Goal: Information Seeking & Learning: Learn about a topic

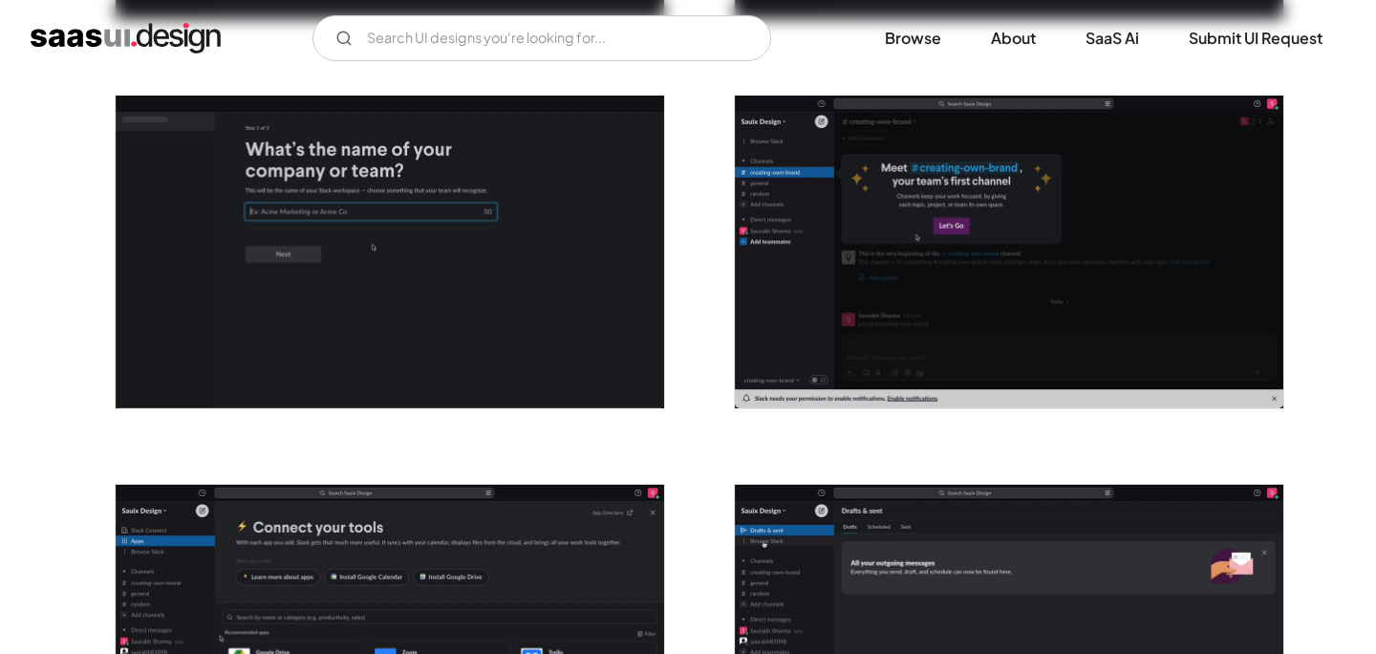
scroll to position [1126, 0]
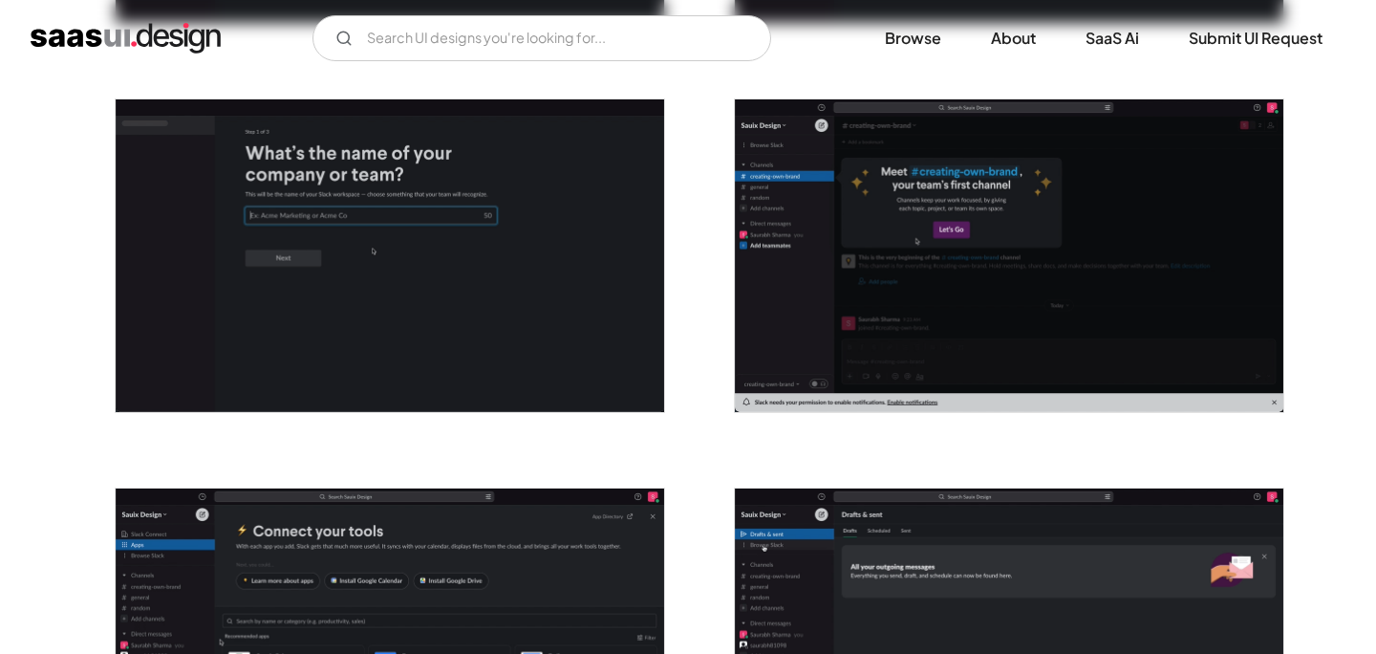
click at [950, 258] on img "open lightbox" at bounding box center [1009, 255] width 549 height 313
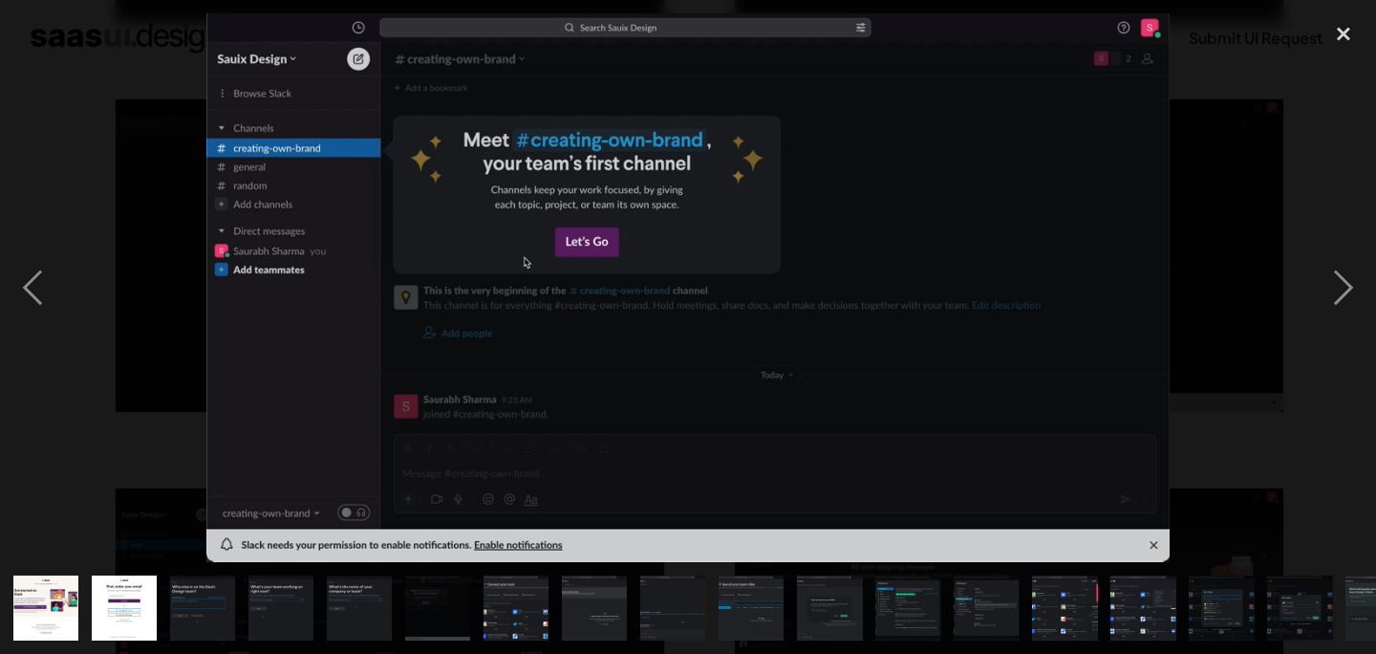
click at [1297, 515] on div at bounding box center [688, 288] width 1376 height 550
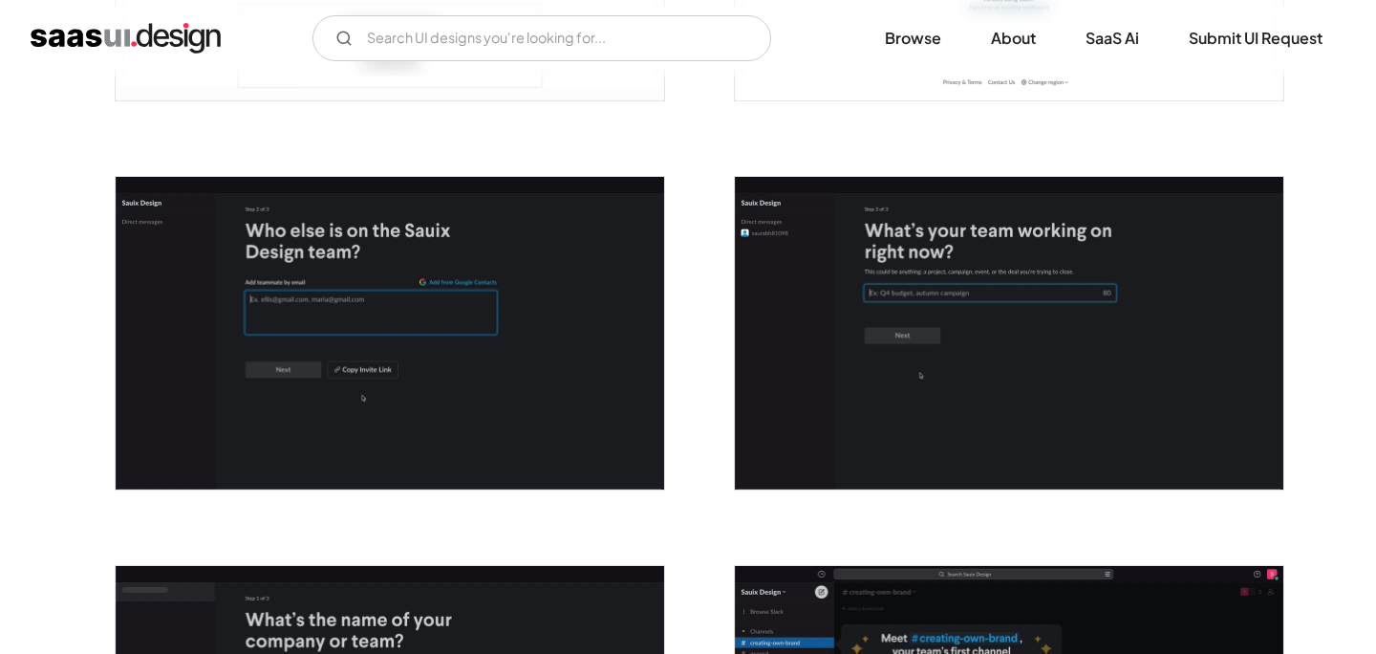
scroll to position [0, 0]
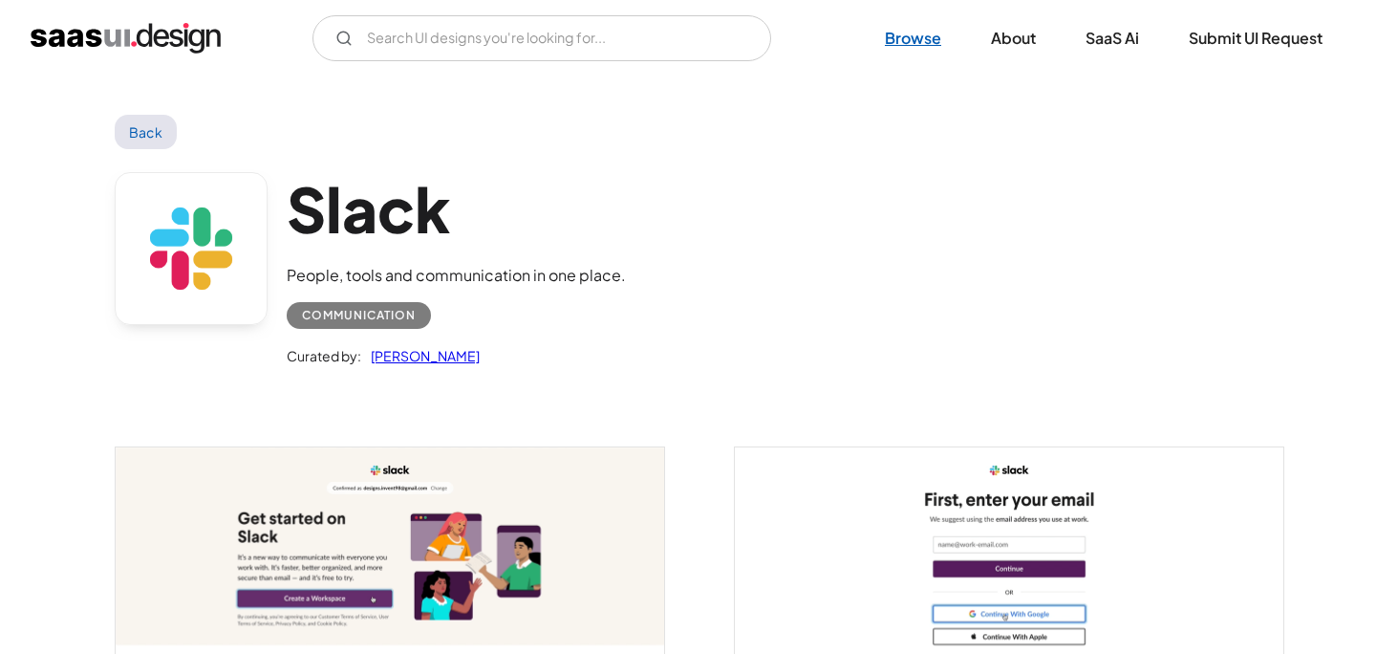
click at [919, 36] on link "Browse" at bounding box center [913, 38] width 102 height 42
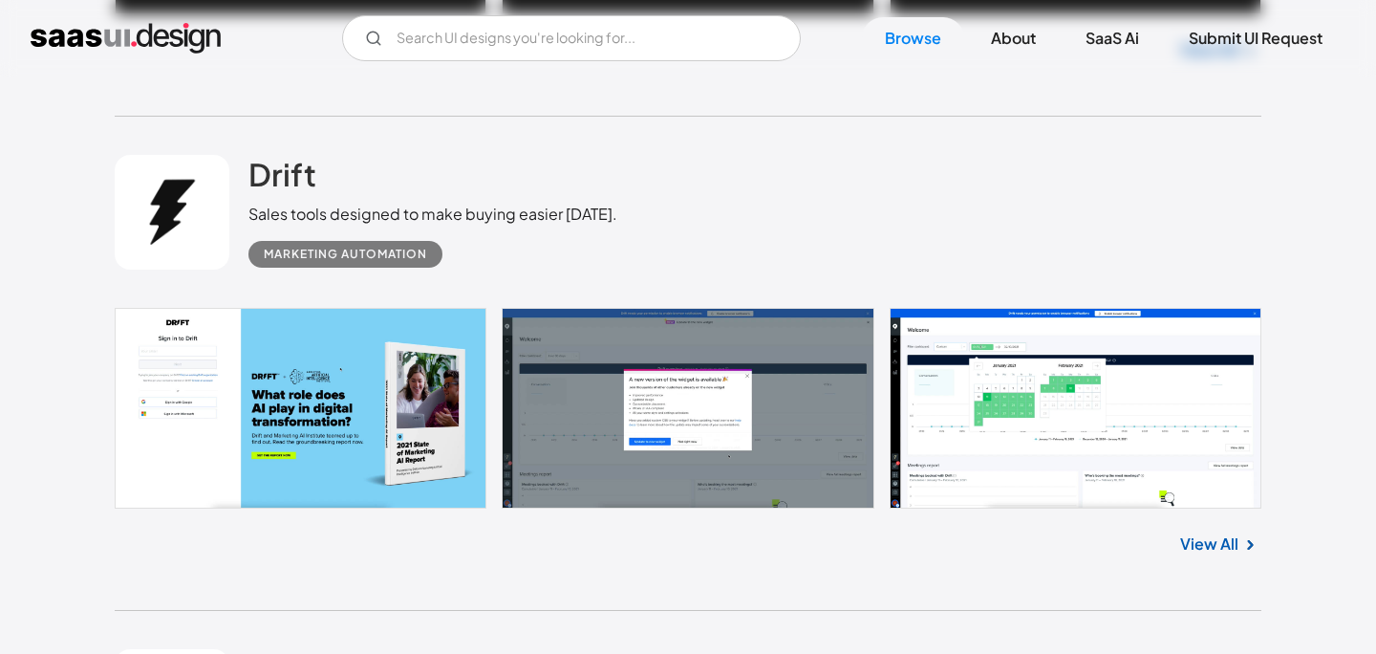
scroll to position [1967, 0]
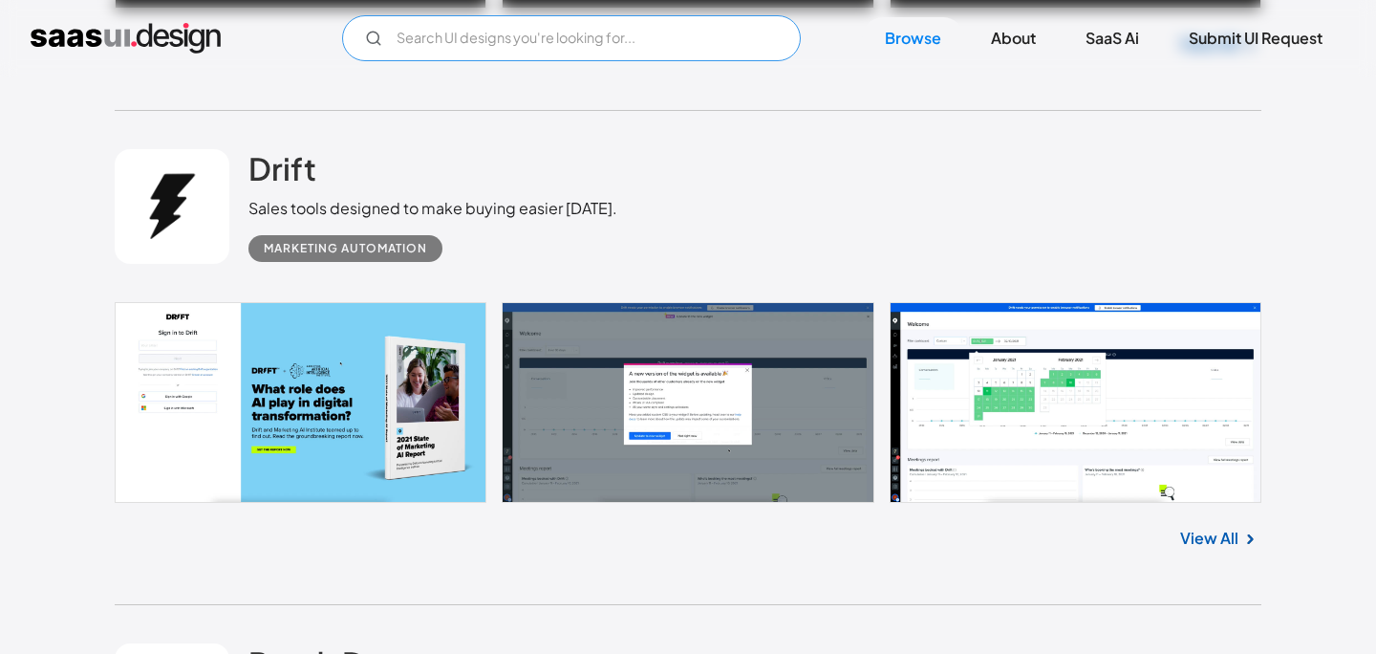
click at [651, 38] on input "Email Form" at bounding box center [571, 38] width 459 height 46
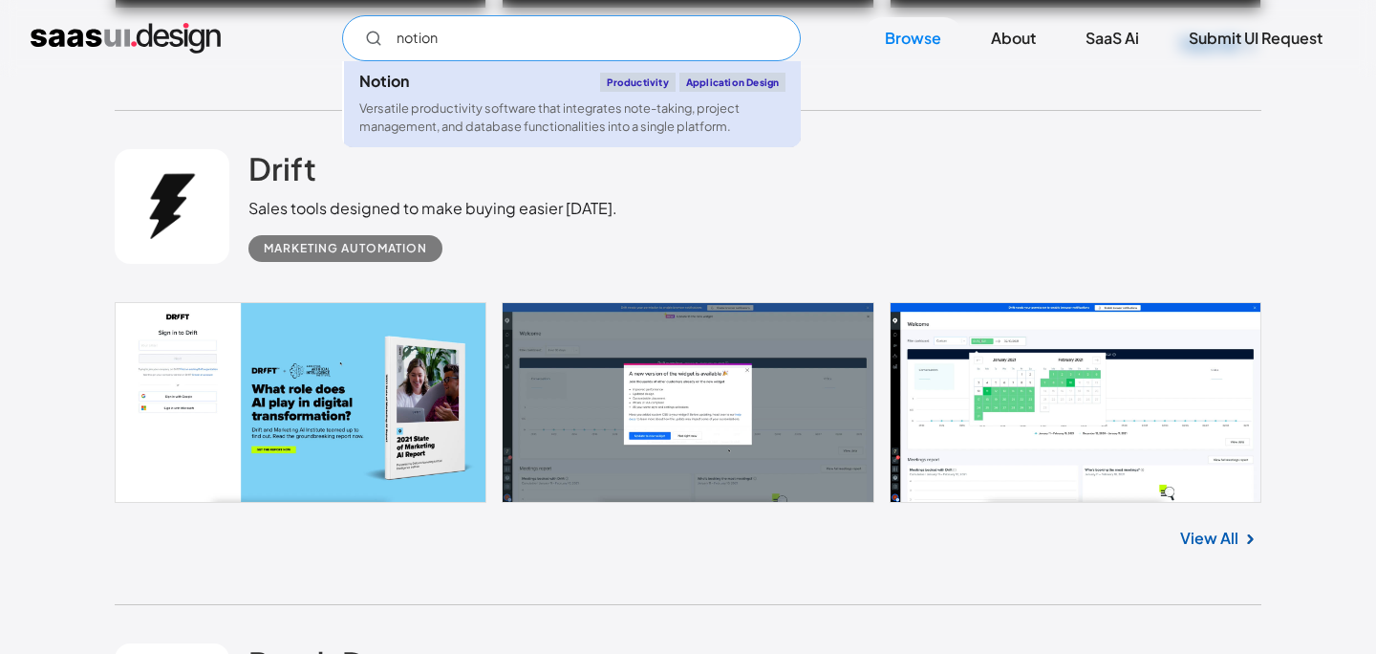
click at [534, 113] on div "Versatile productivity software that integrates note-taking, project management…" at bounding box center [572, 117] width 426 height 36
type input "notion"
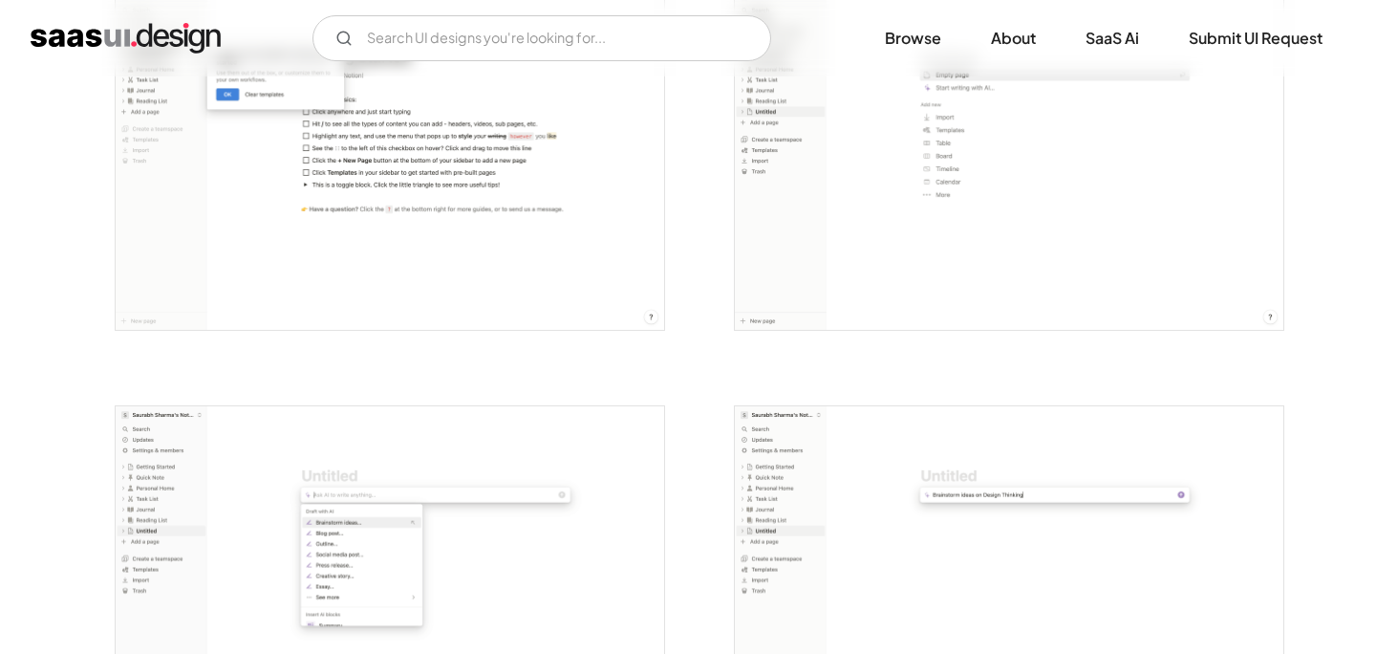
scroll to position [1572, 0]
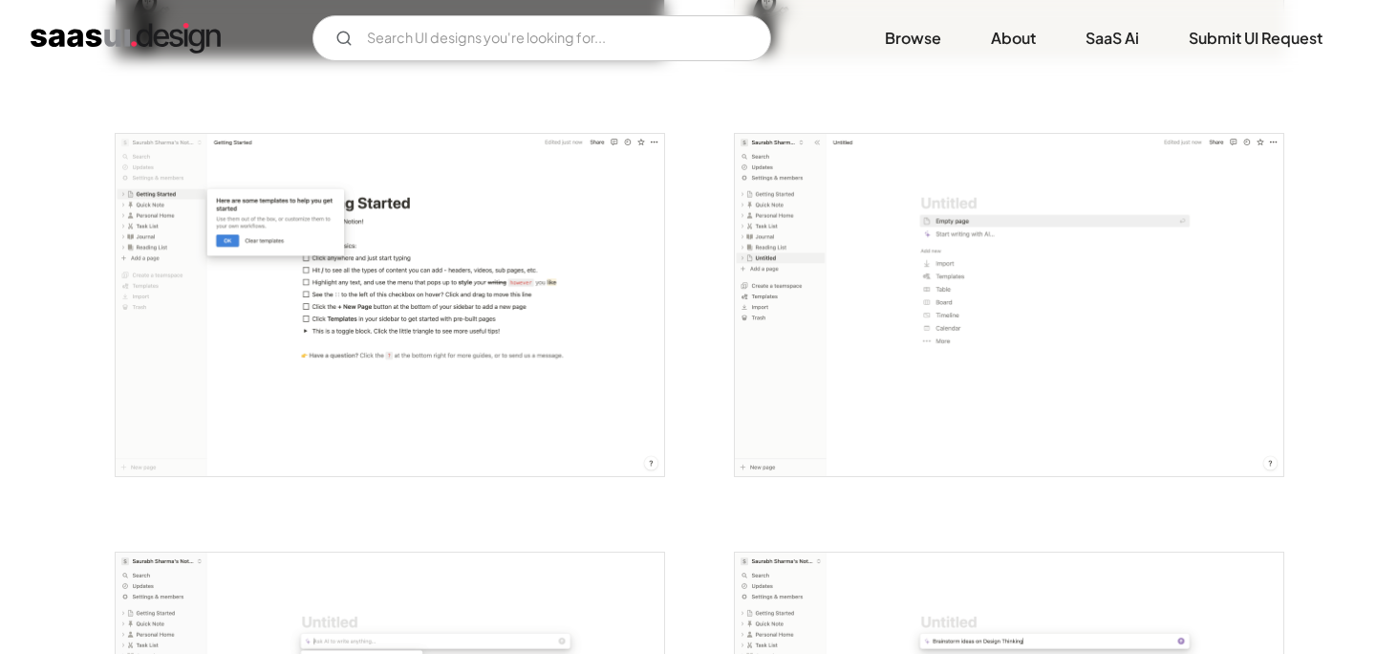
click at [487, 293] on img "open lightbox" at bounding box center [390, 305] width 549 height 343
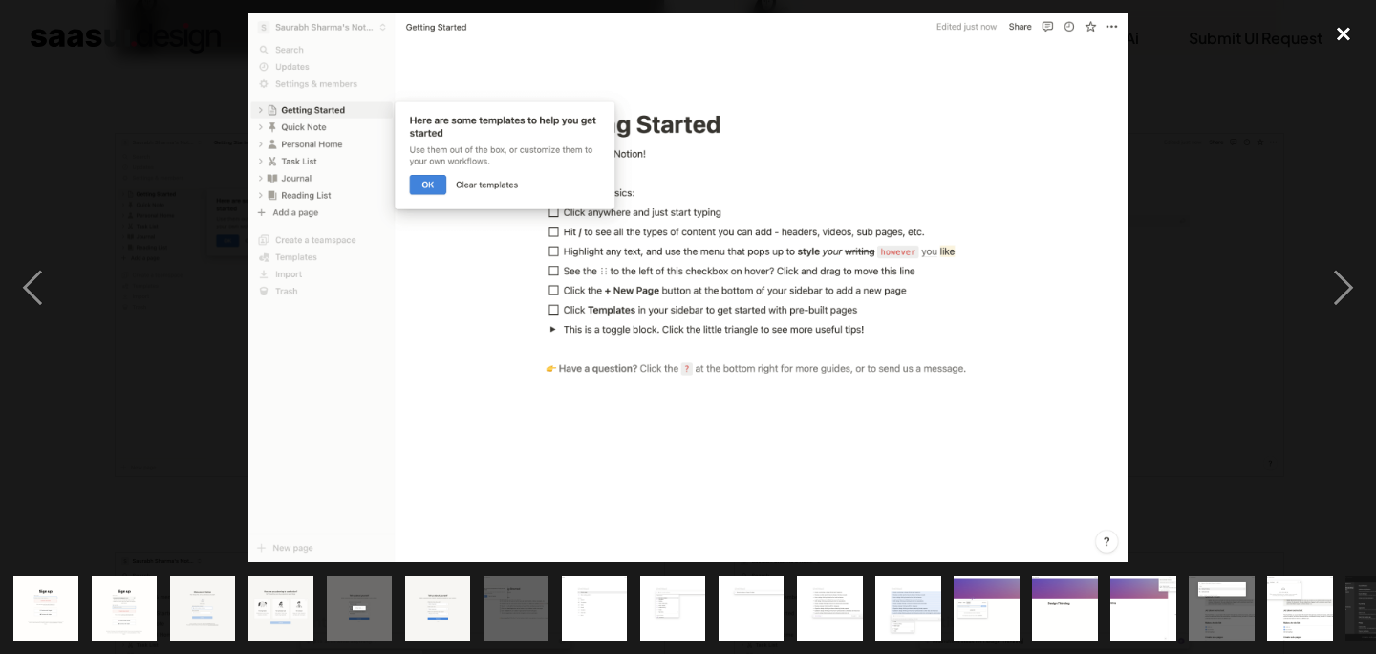
click at [1347, 40] on div "close lightbox" at bounding box center [1343, 34] width 65 height 42
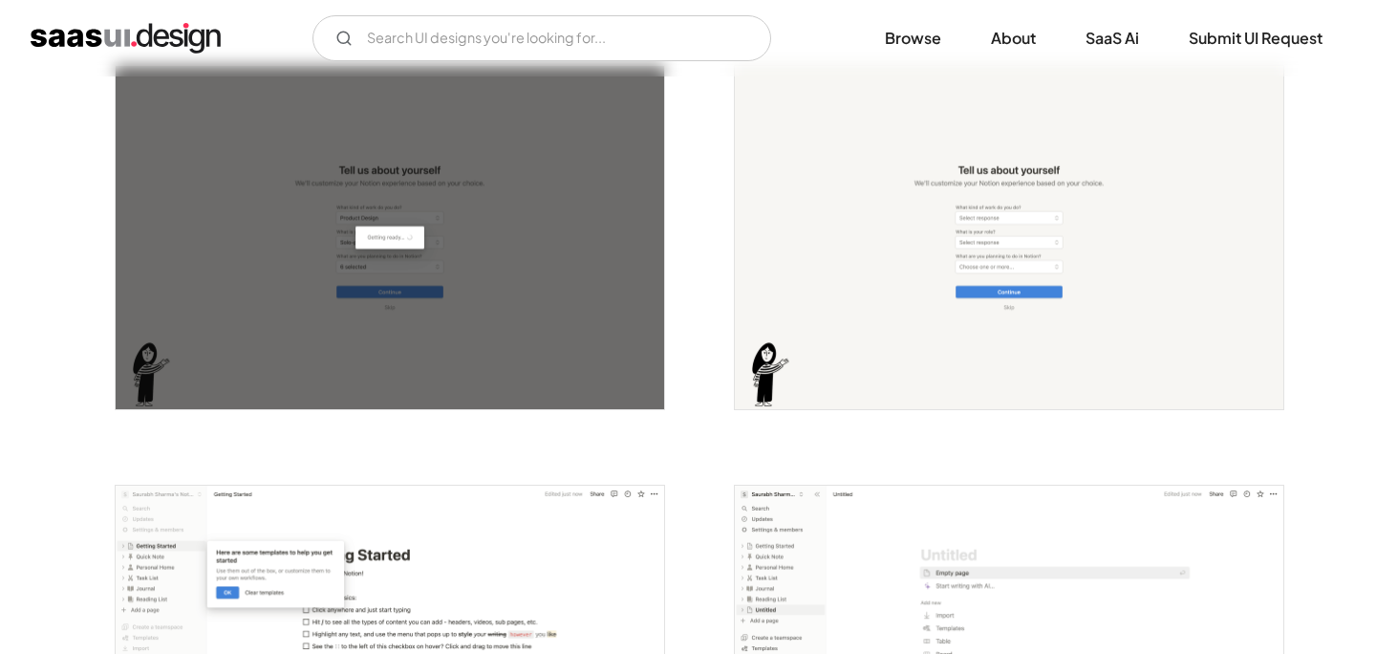
scroll to position [1203, 0]
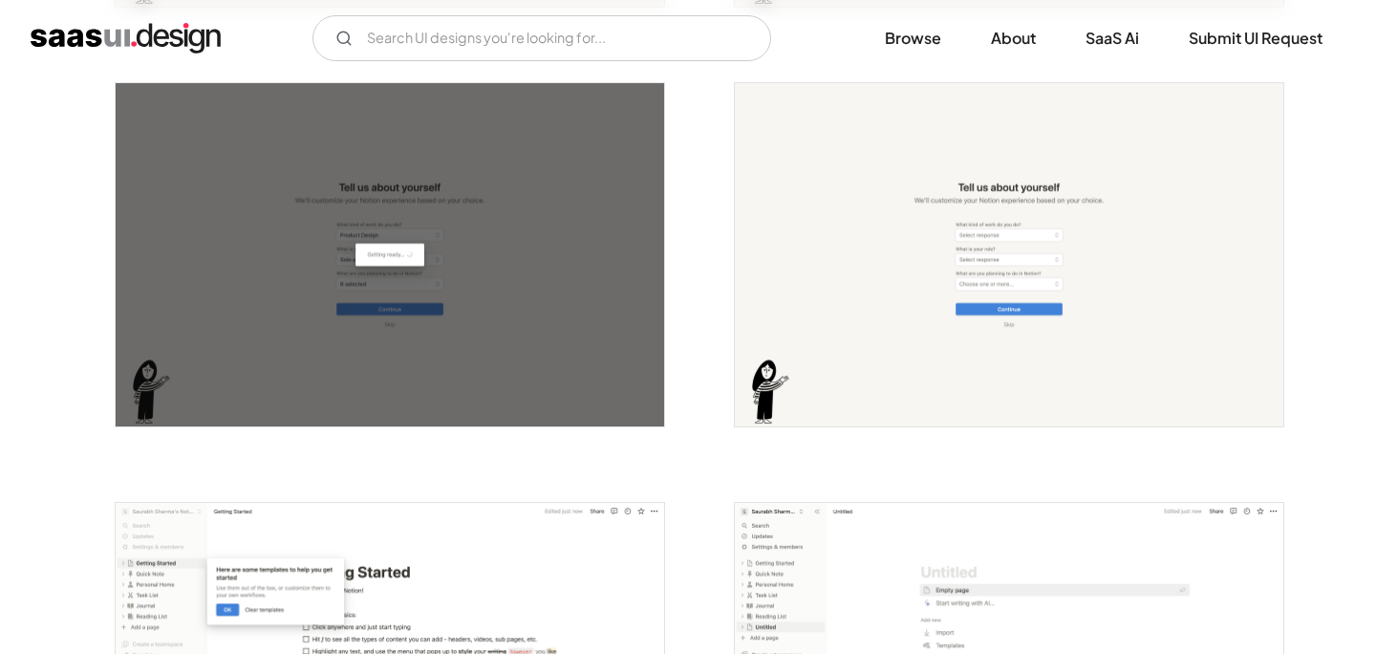
click at [573, 250] on img "open lightbox" at bounding box center [390, 254] width 549 height 343
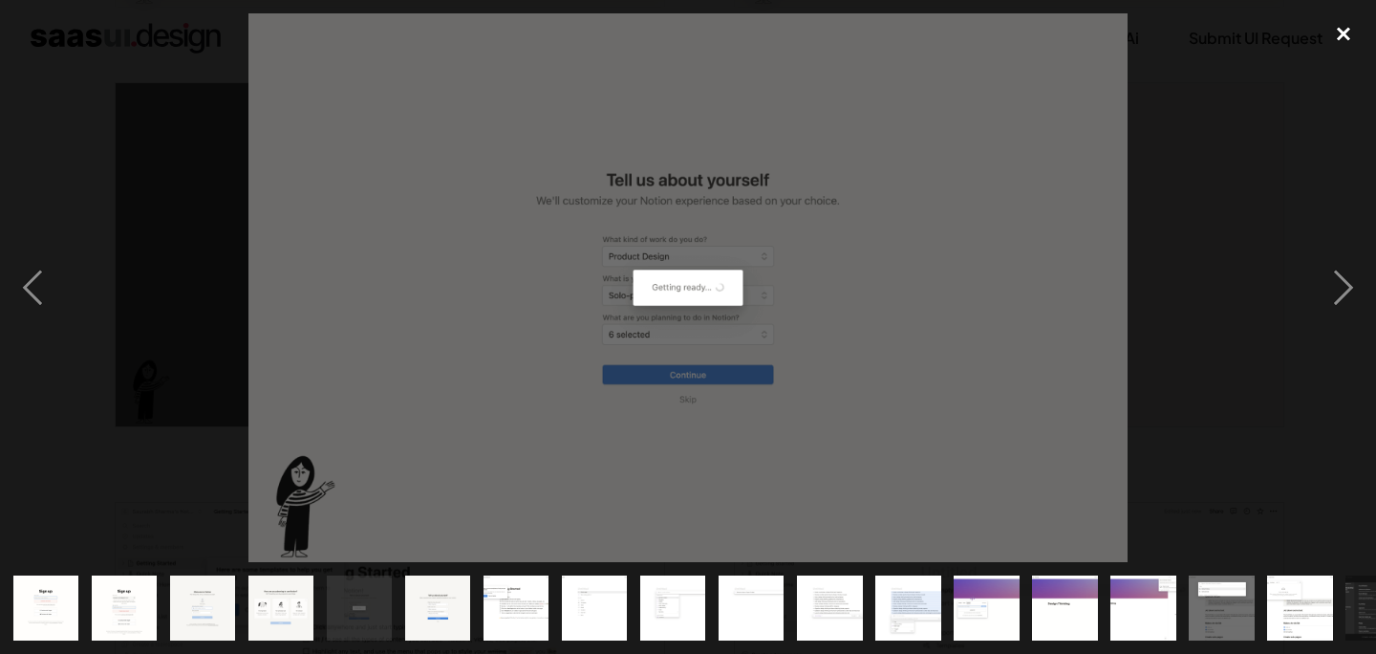
click at [1352, 50] on div "close lightbox" at bounding box center [1343, 34] width 65 height 42
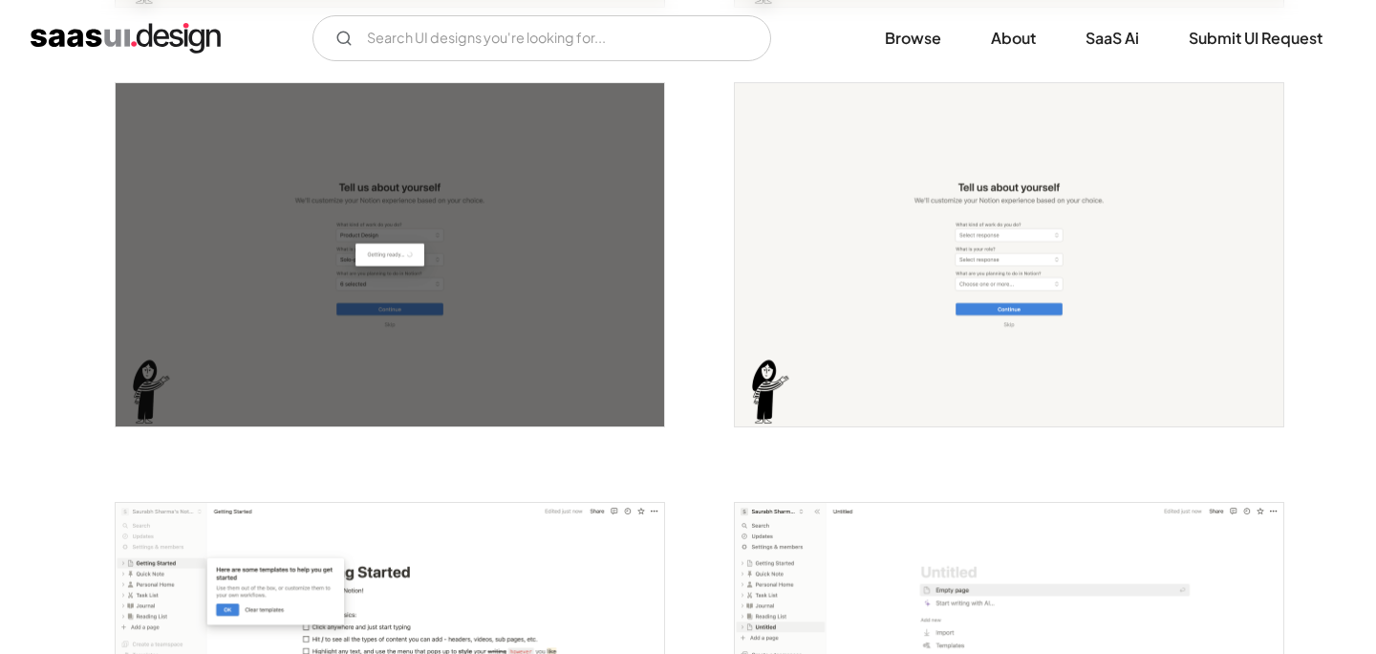
click at [595, 12] on div "V7 Labs Gen AI Application Design Best-in-class data labeling tool. GenAI Close…" at bounding box center [688, 38] width 1376 height 76
click at [594, 39] on input "Email Form" at bounding box center [542, 38] width 459 height 46
click at [388, 38] on input "linkedin" at bounding box center [542, 38] width 459 height 46
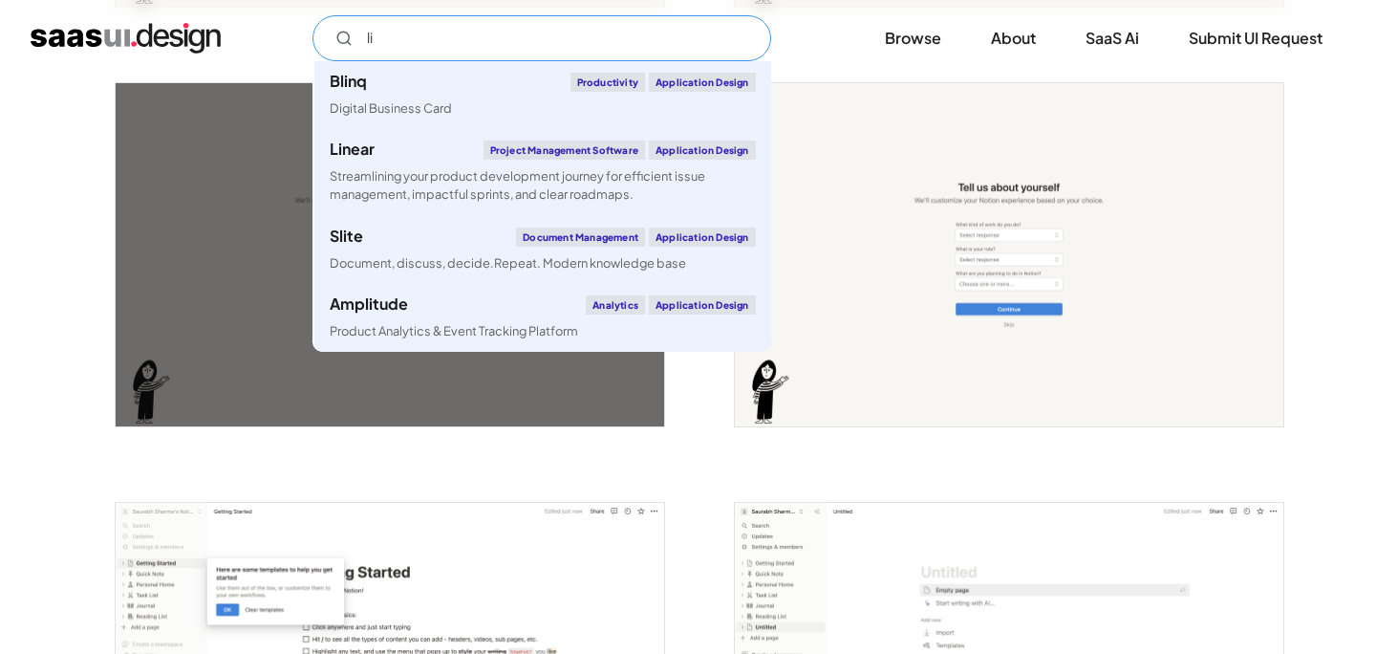
type input "l"
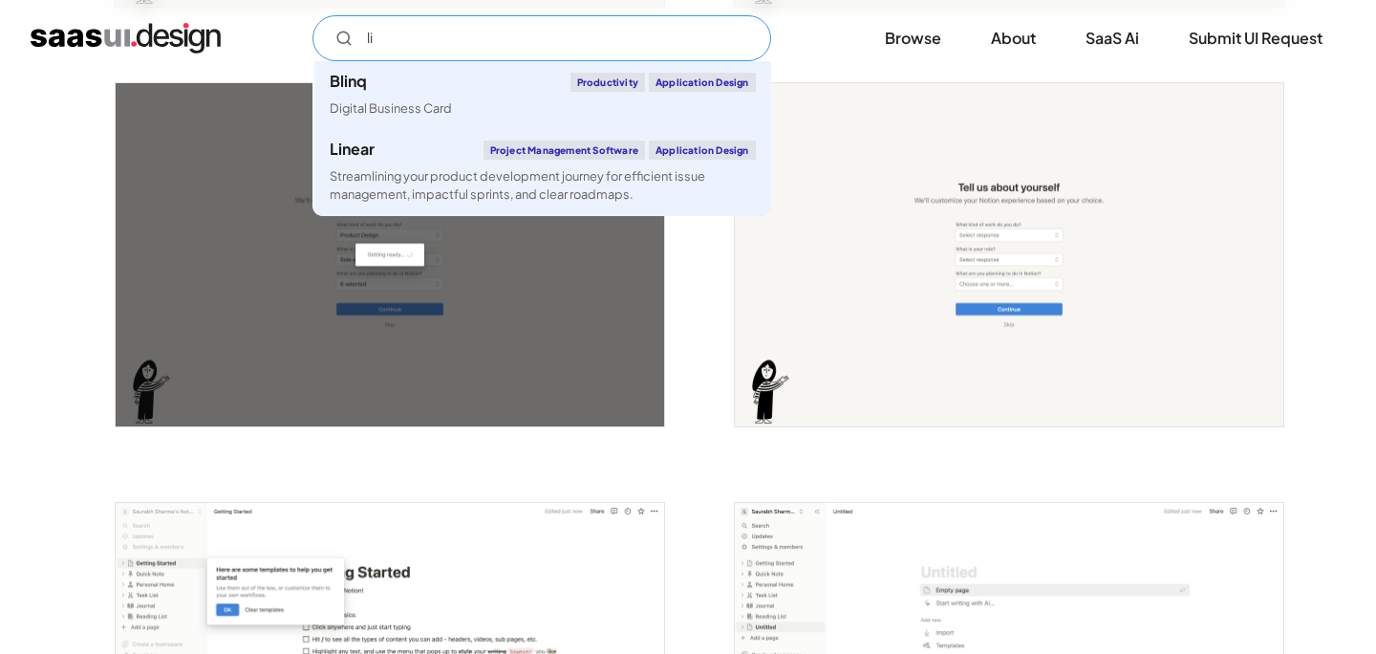
type input "l"
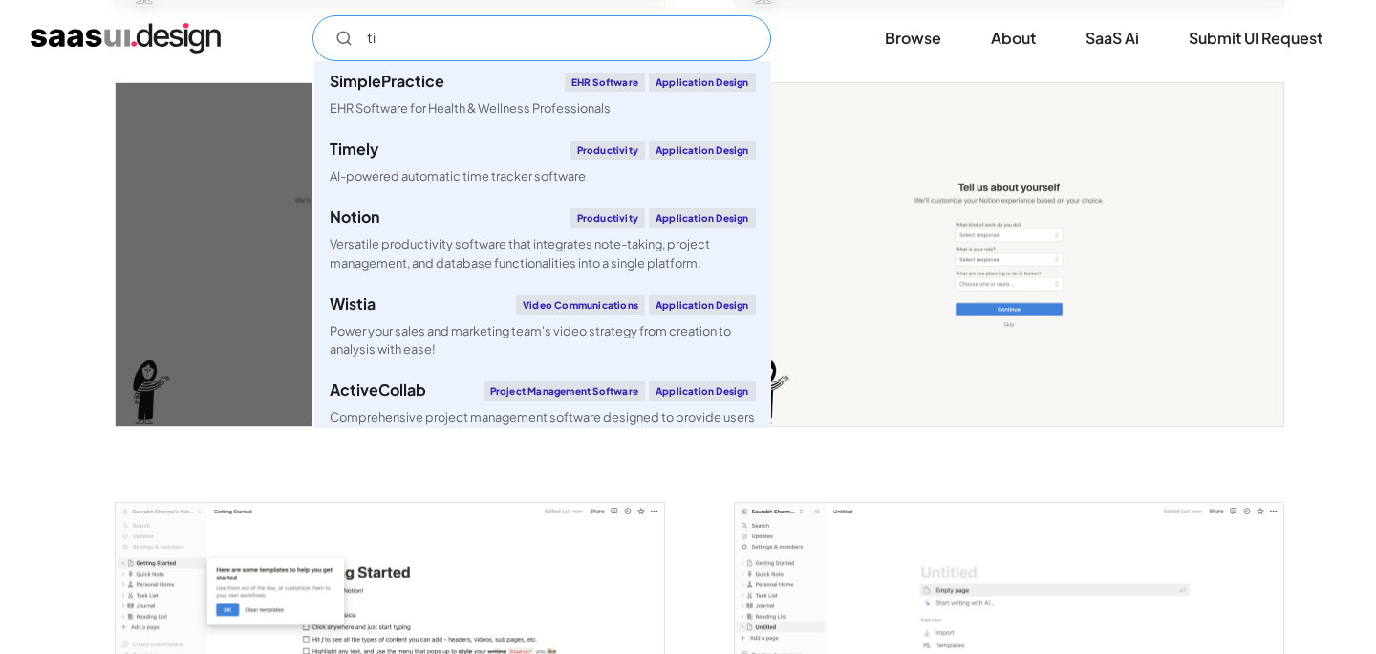
type input "t"
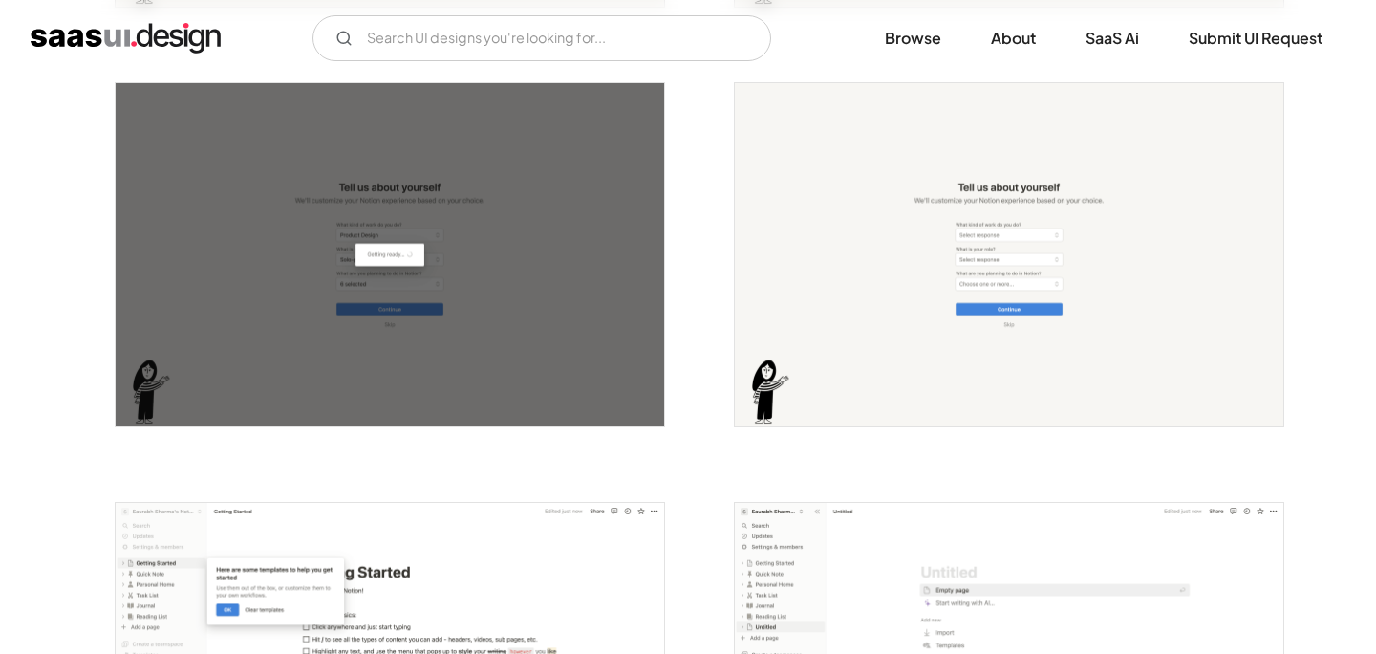
click at [615, 456] on div at bounding box center [378, 663] width 573 height 420
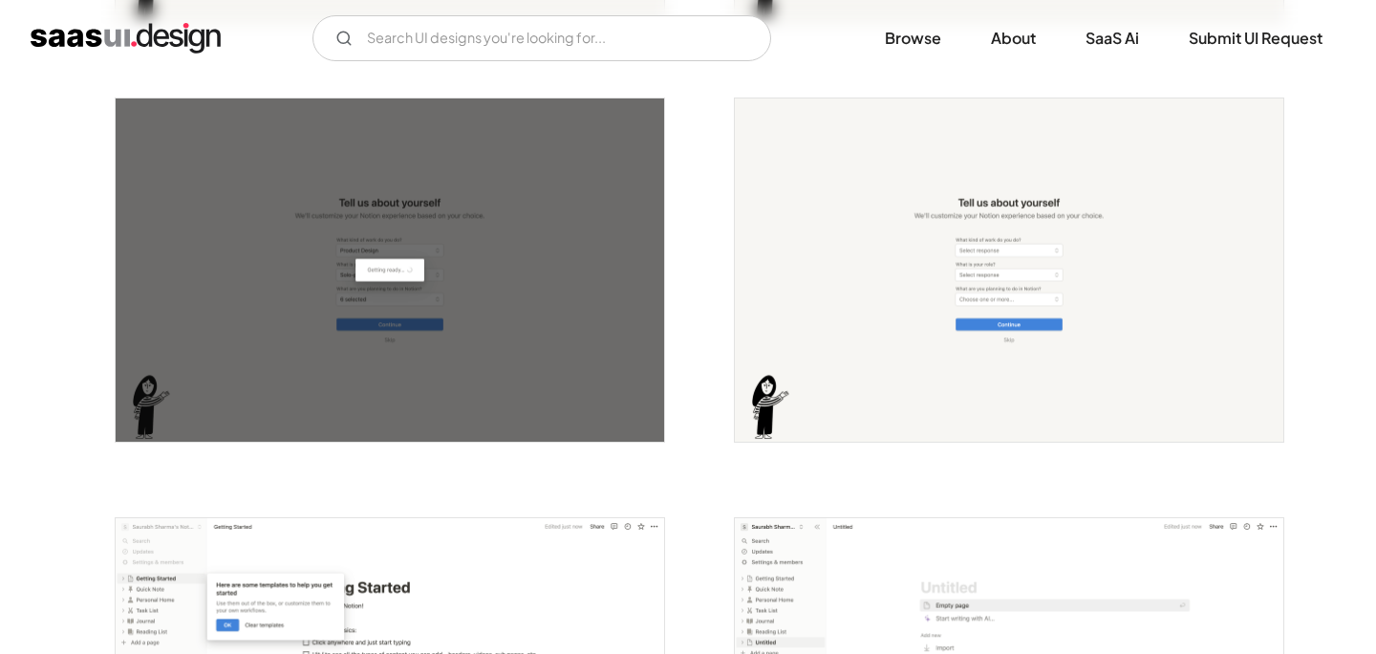
scroll to position [1181, 0]
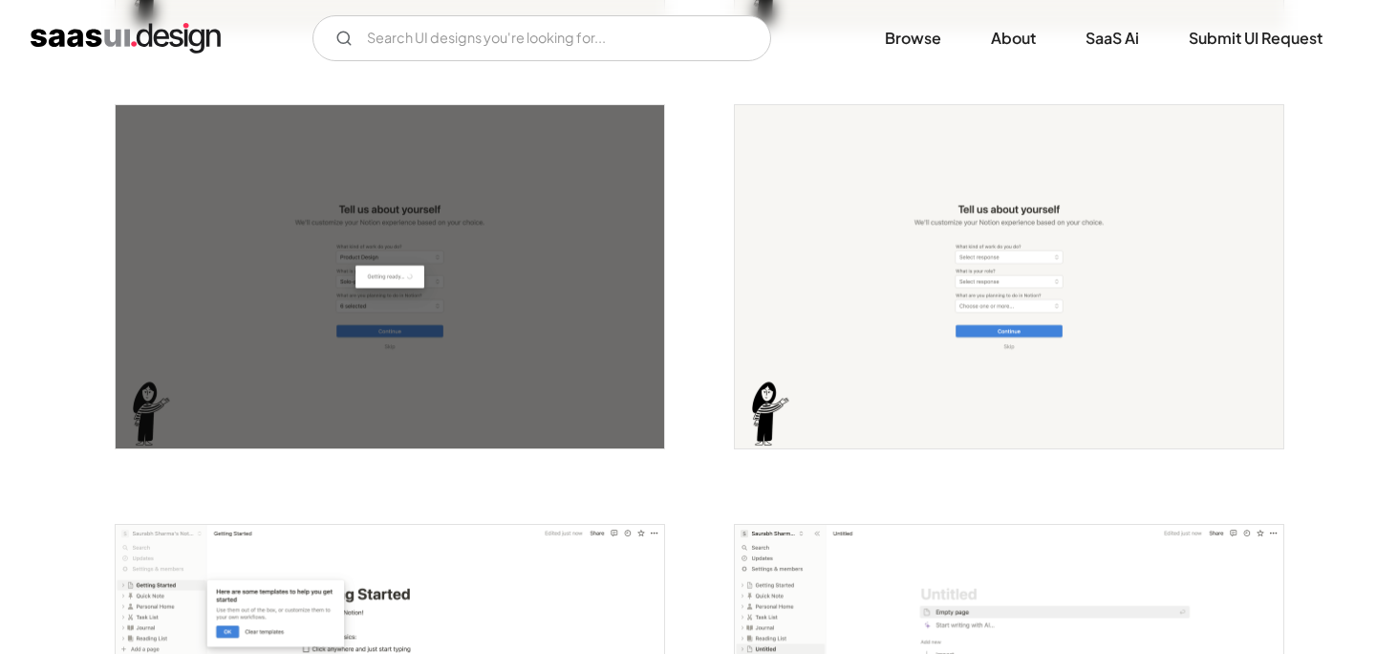
click at [546, 270] on img "open lightbox" at bounding box center [390, 276] width 549 height 343
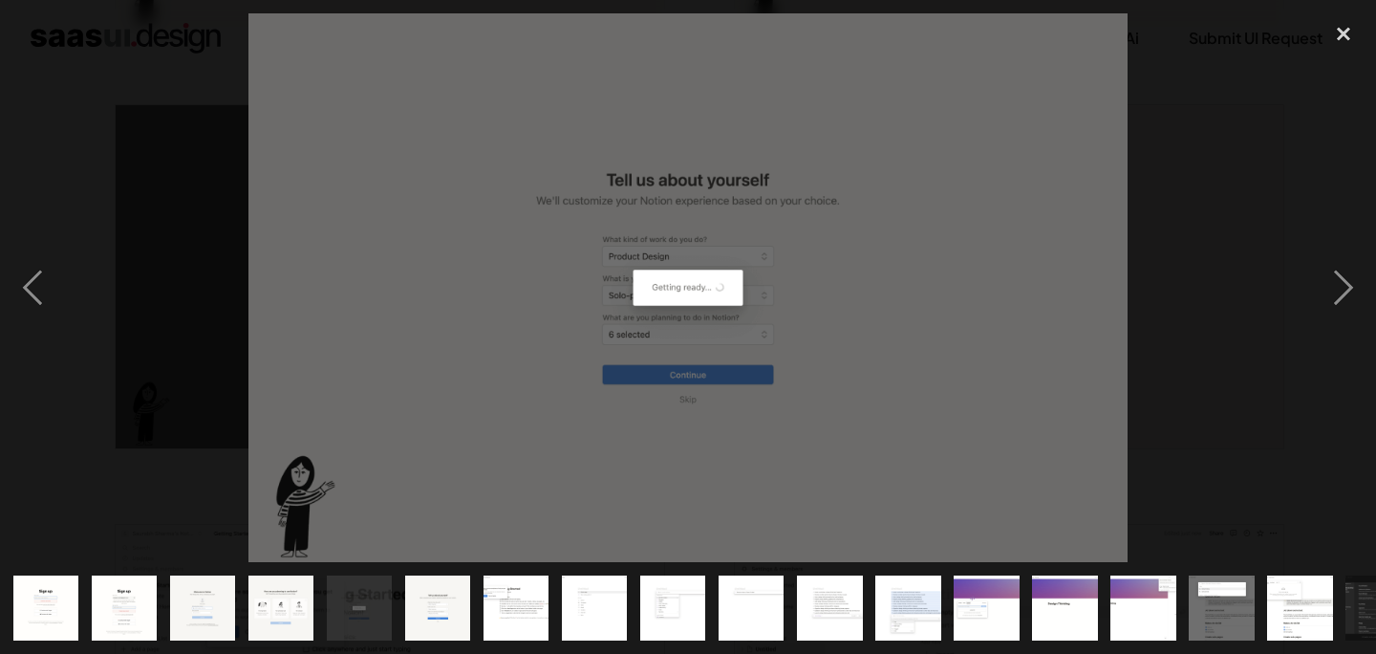
click at [909, 426] on img at bounding box center [688, 288] width 878 height 550
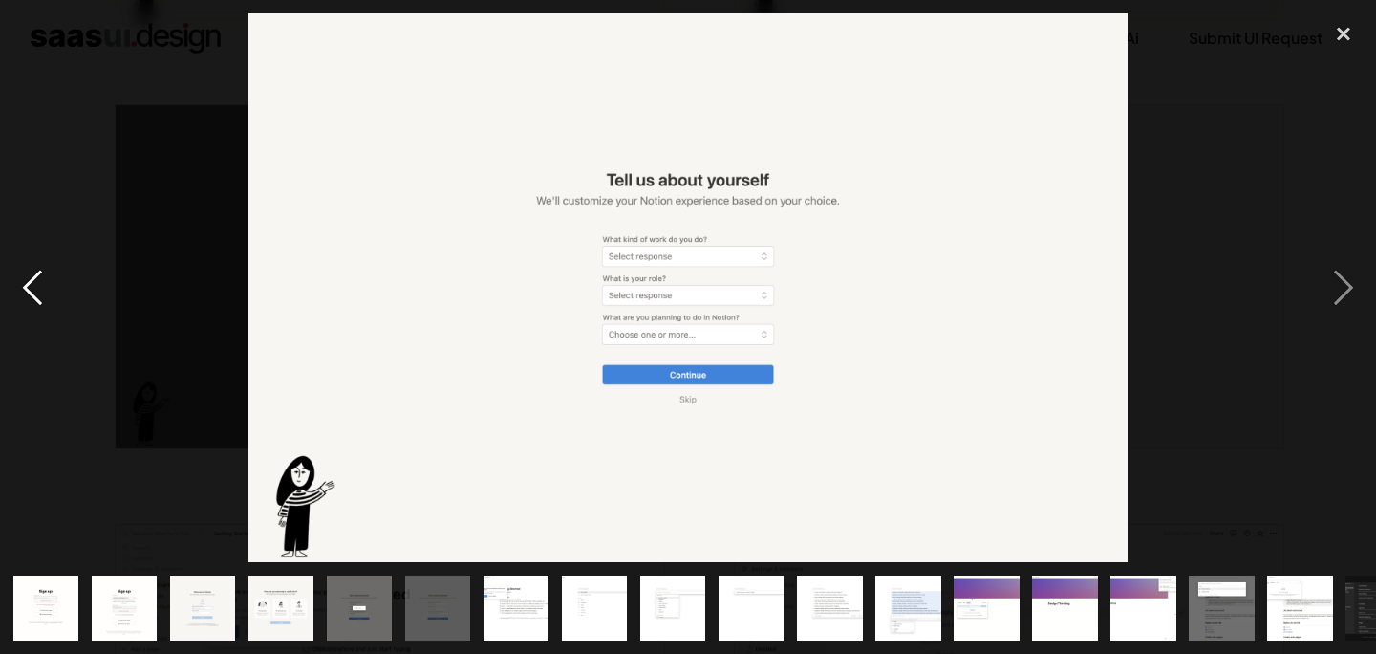
click at [28, 287] on div "previous image" at bounding box center [32, 288] width 65 height 550
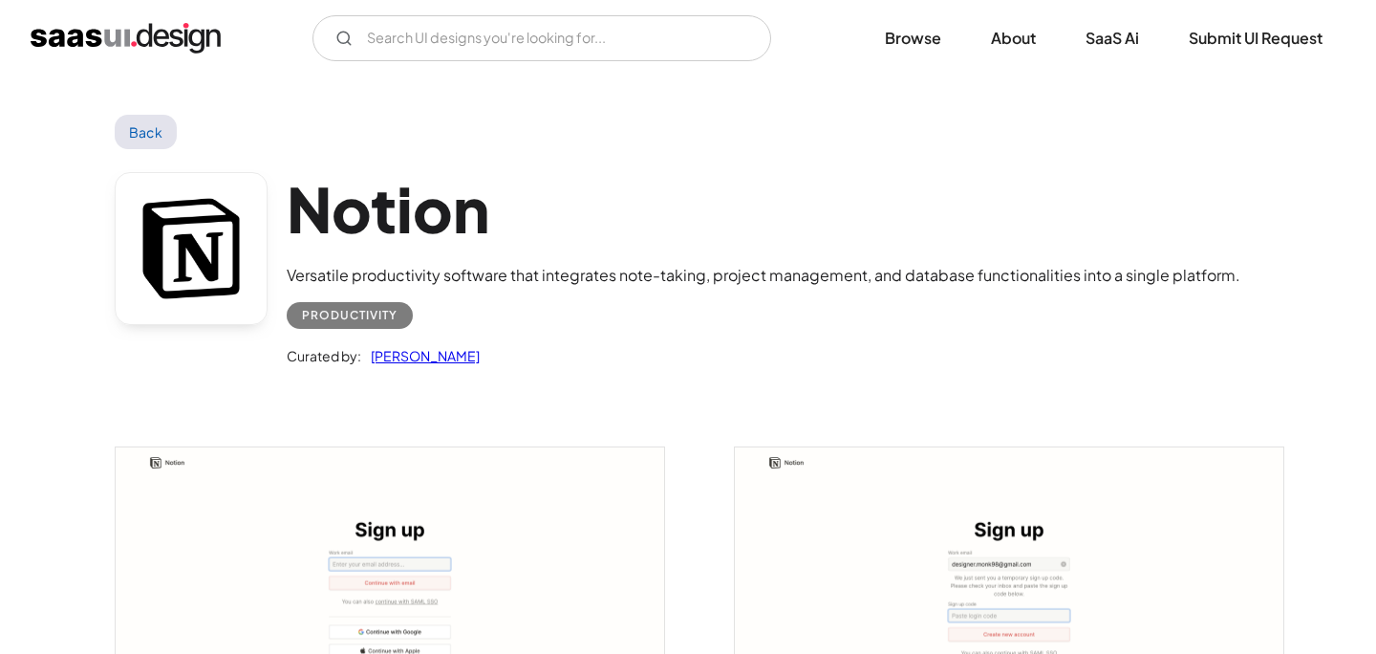
scroll to position [1181, 0]
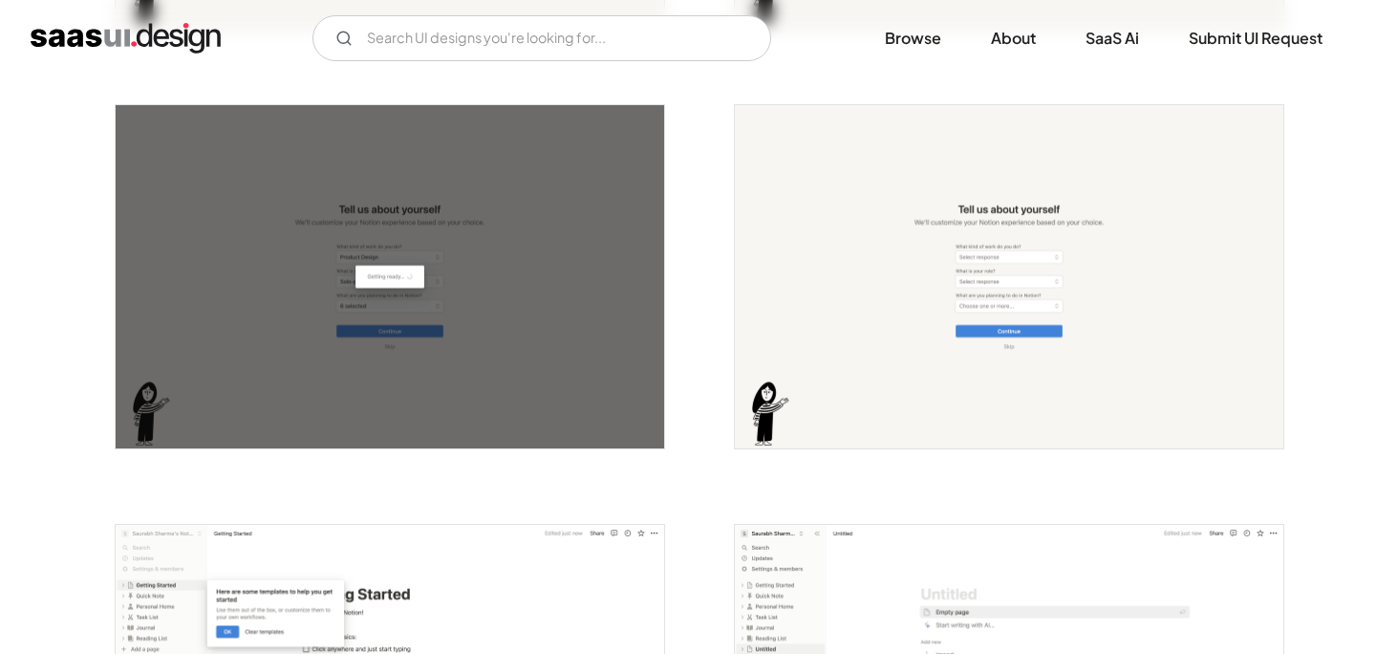
click at [110, 37] on img "home" at bounding box center [126, 38] width 190 height 31
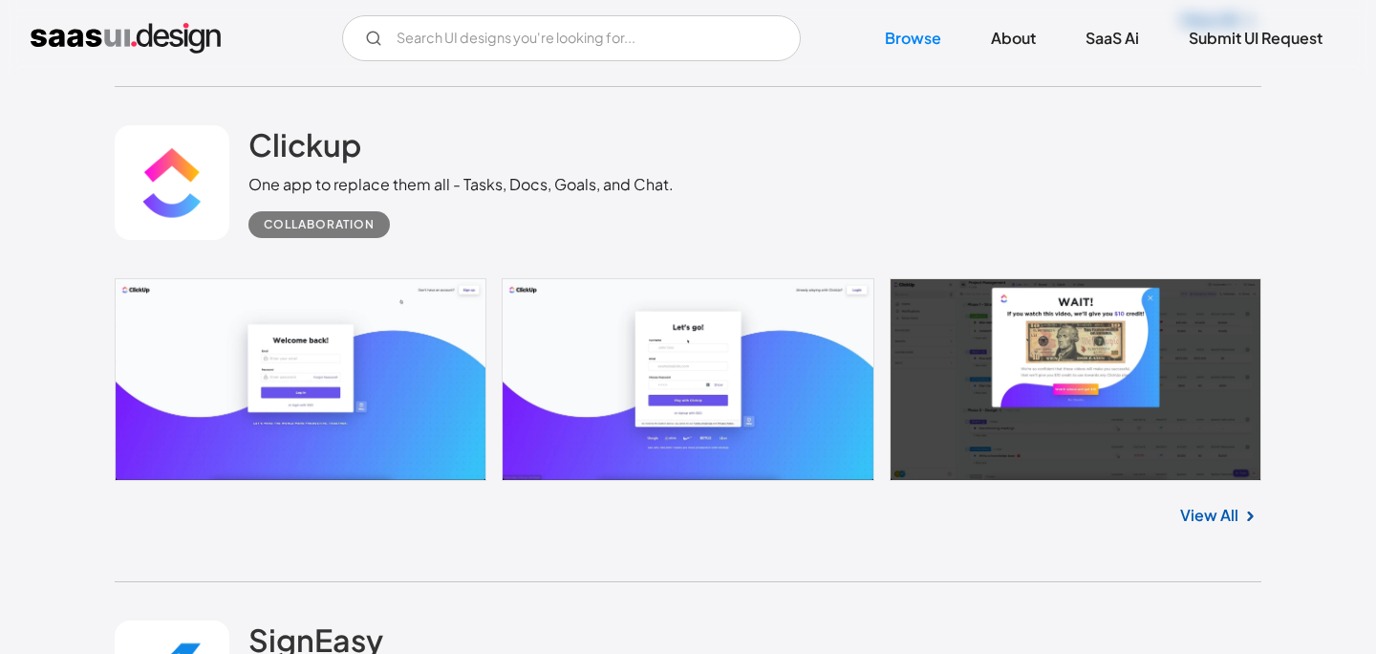
scroll to position [4501, 0]
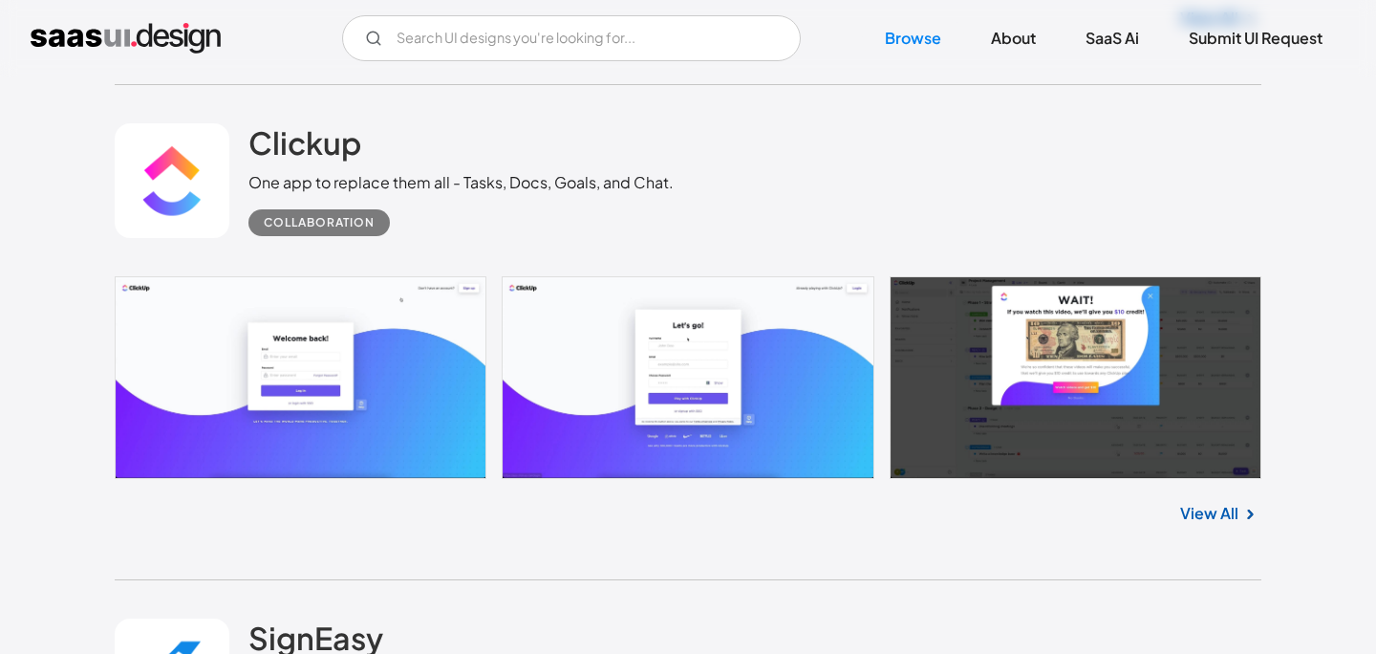
click at [504, 203] on div "Collaboration" at bounding box center [461, 215] width 425 height 42
click at [274, 139] on h2 "Clickup" at bounding box center [305, 142] width 113 height 38
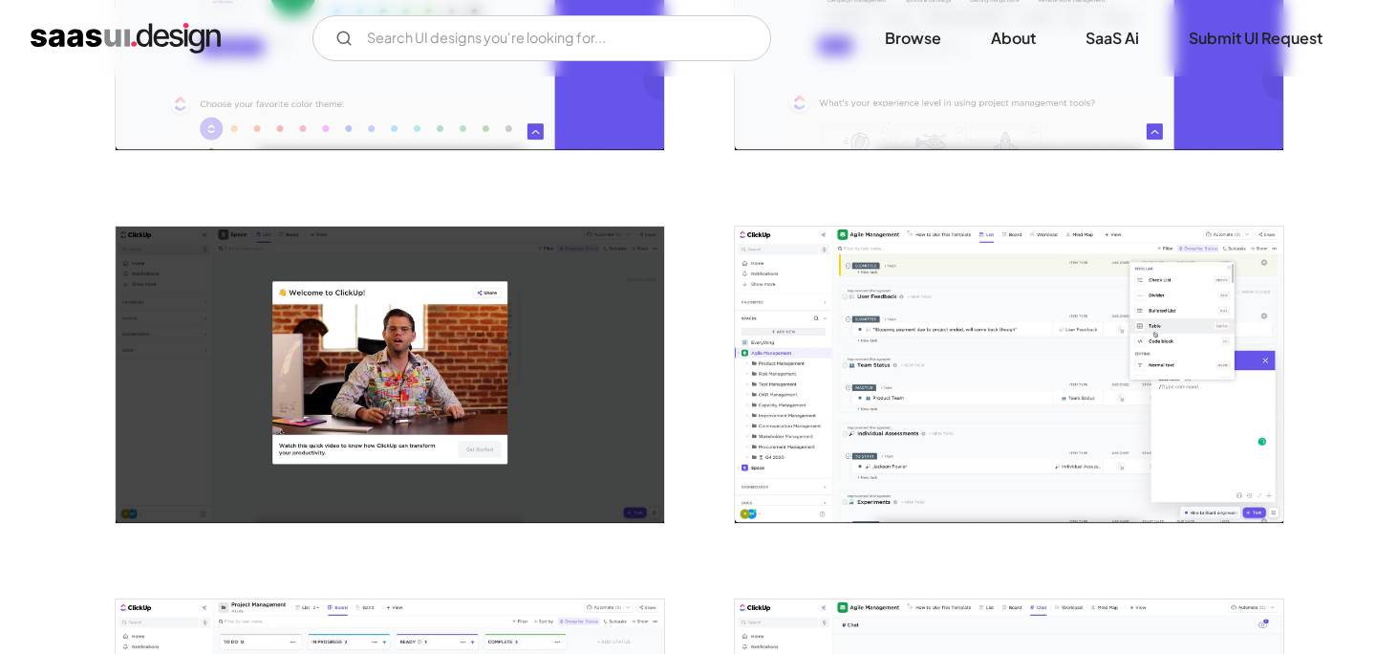
scroll to position [1352, 0]
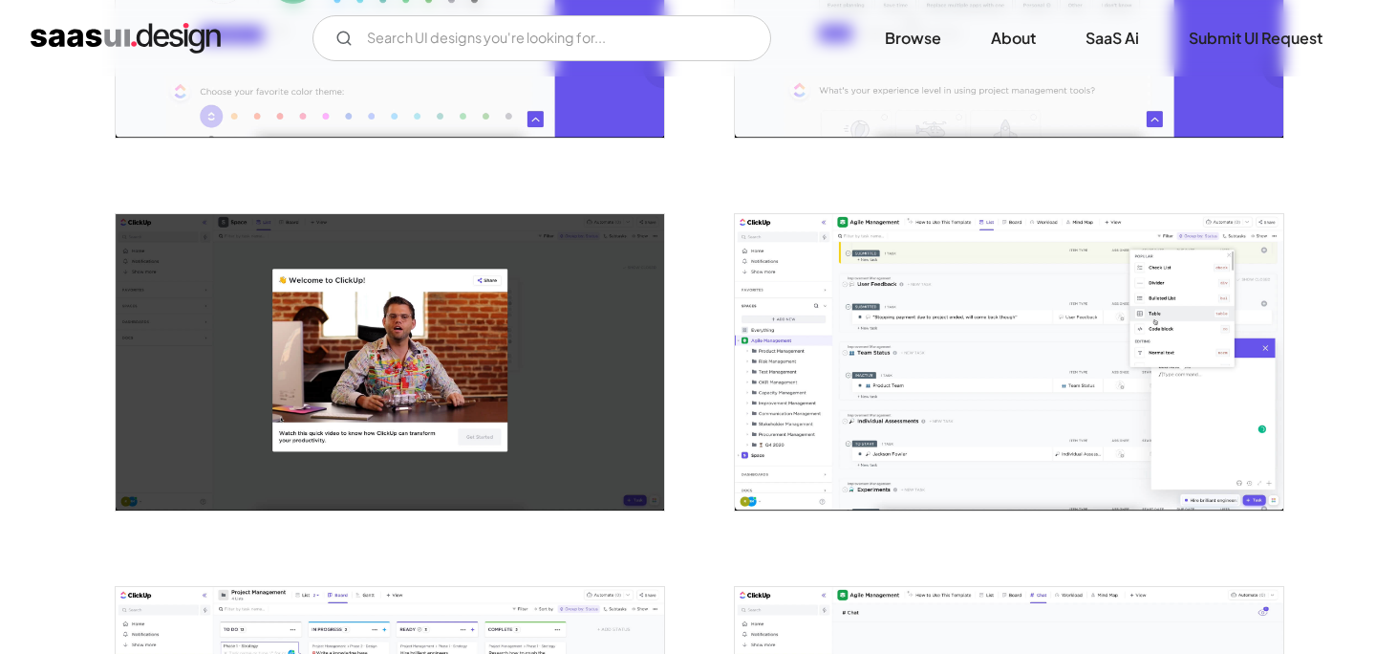
click at [491, 345] on img "open lightbox" at bounding box center [390, 362] width 549 height 296
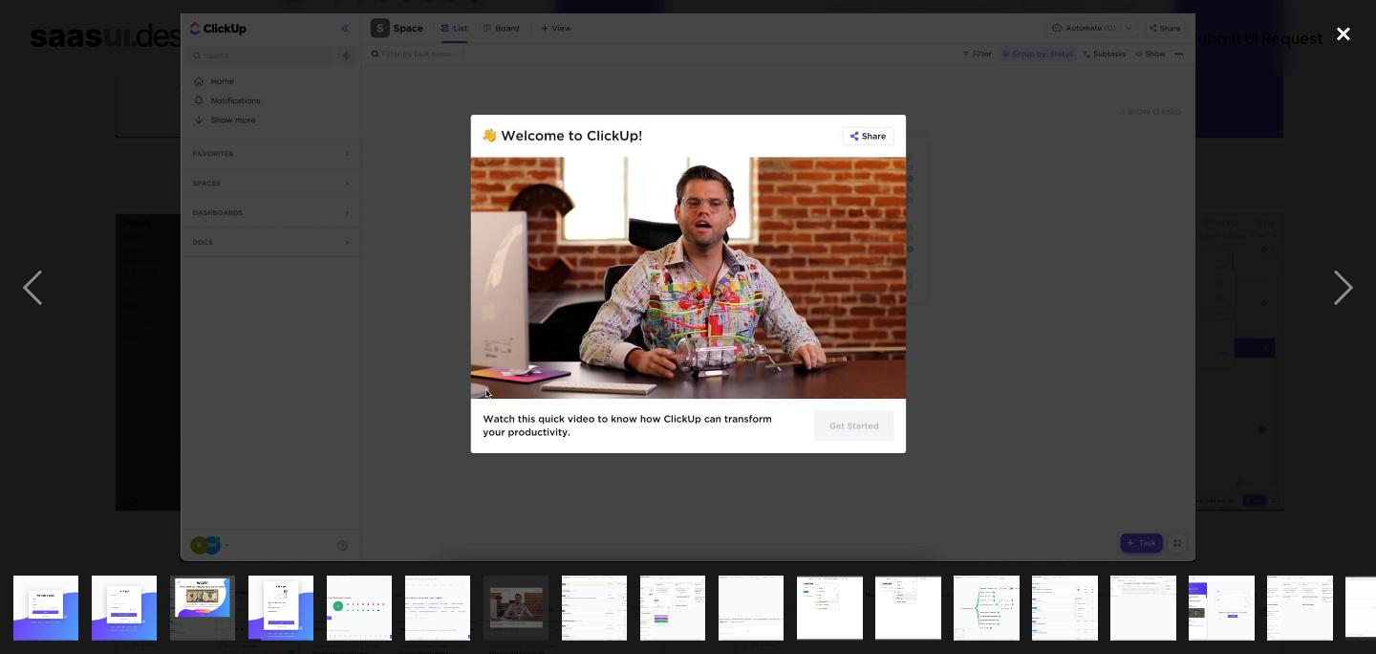
click at [1350, 31] on div "close lightbox" at bounding box center [1343, 34] width 65 height 42
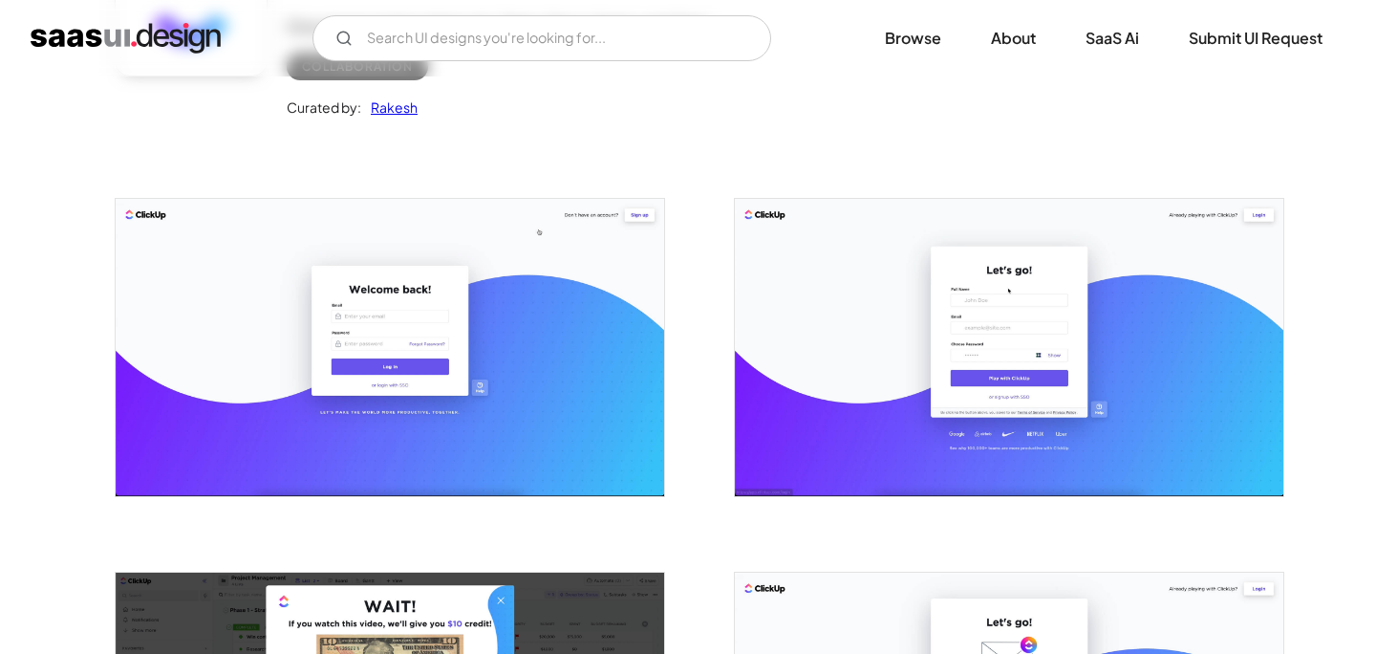
scroll to position [245, 0]
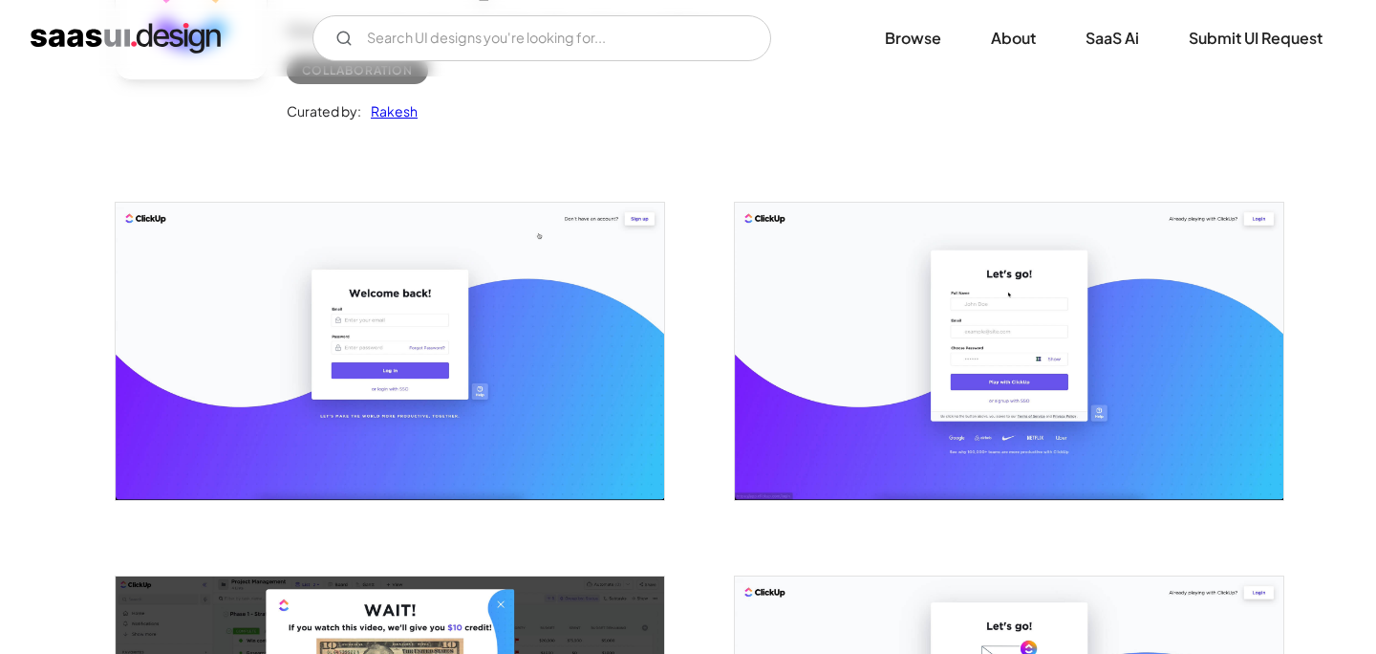
click at [525, 351] on img "open lightbox" at bounding box center [390, 351] width 549 height 296
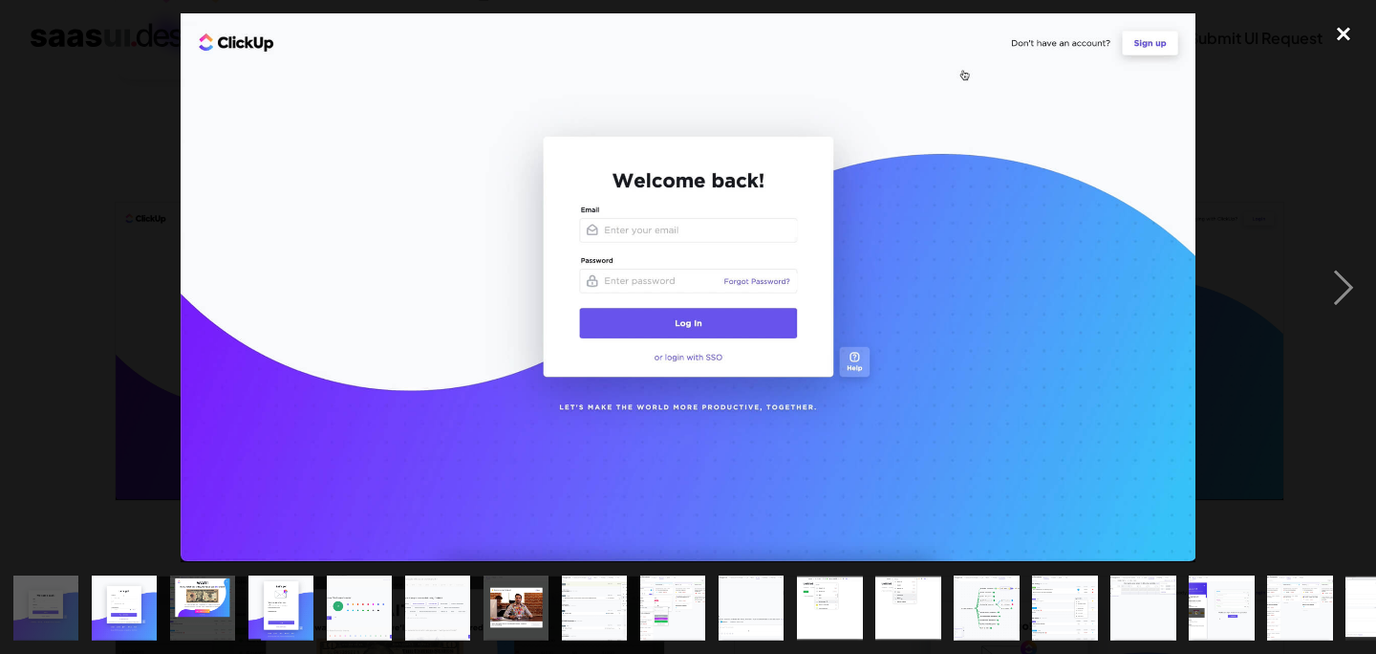
click at [1338, 30] on div "close lightbox" at bounding box center [1343, 34] width 65 height 42
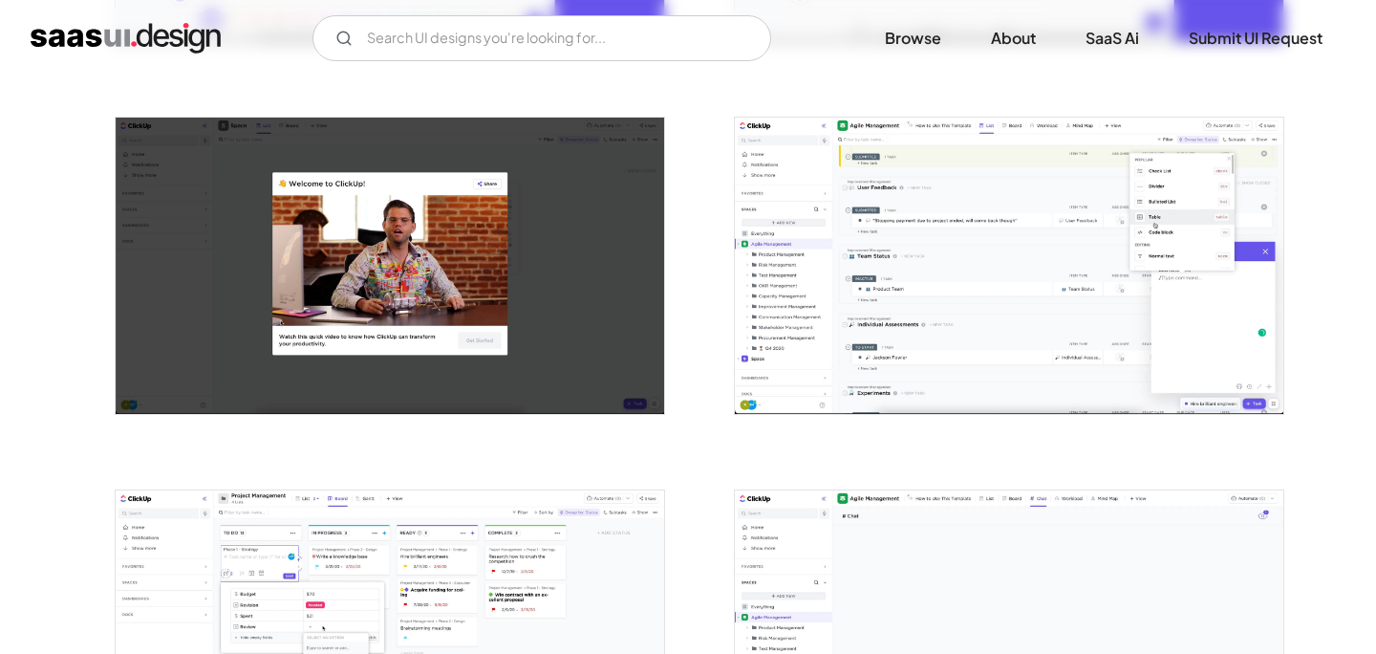
scroll to position [1421, 0]
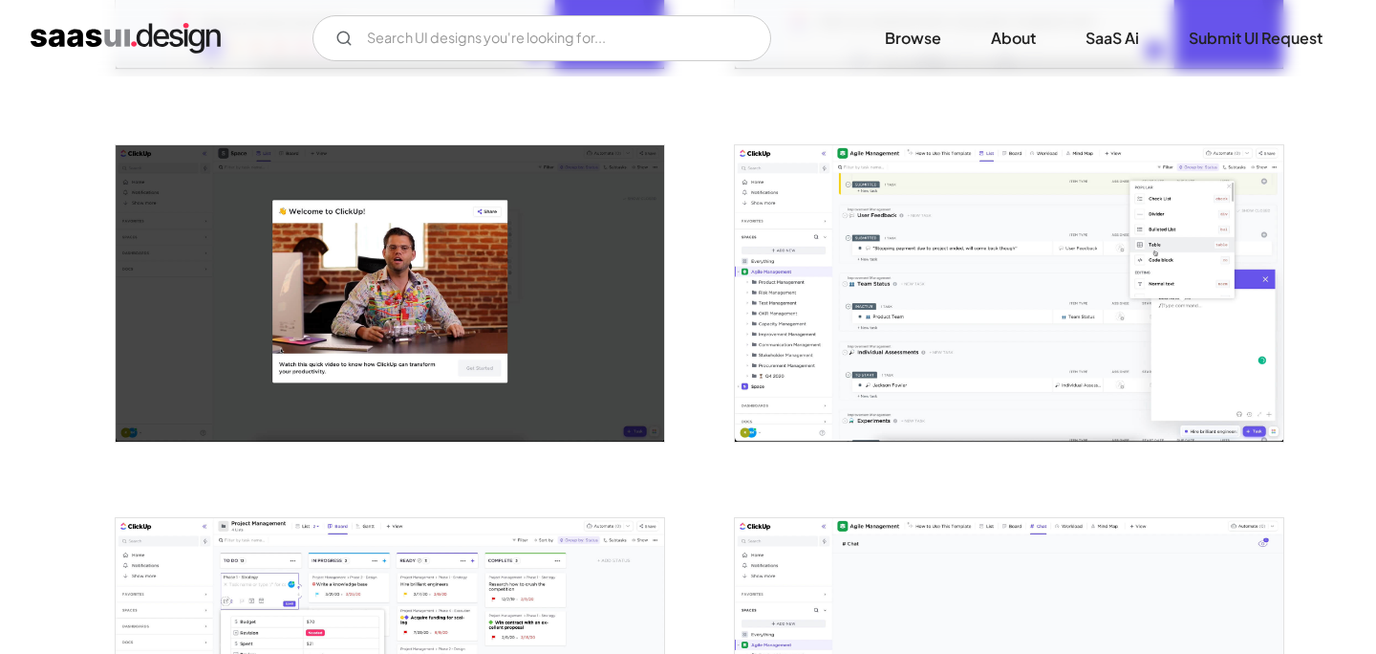
click at [551, 261] on img "open lightbox" at bounding box center [390, 293] width 549 height 296
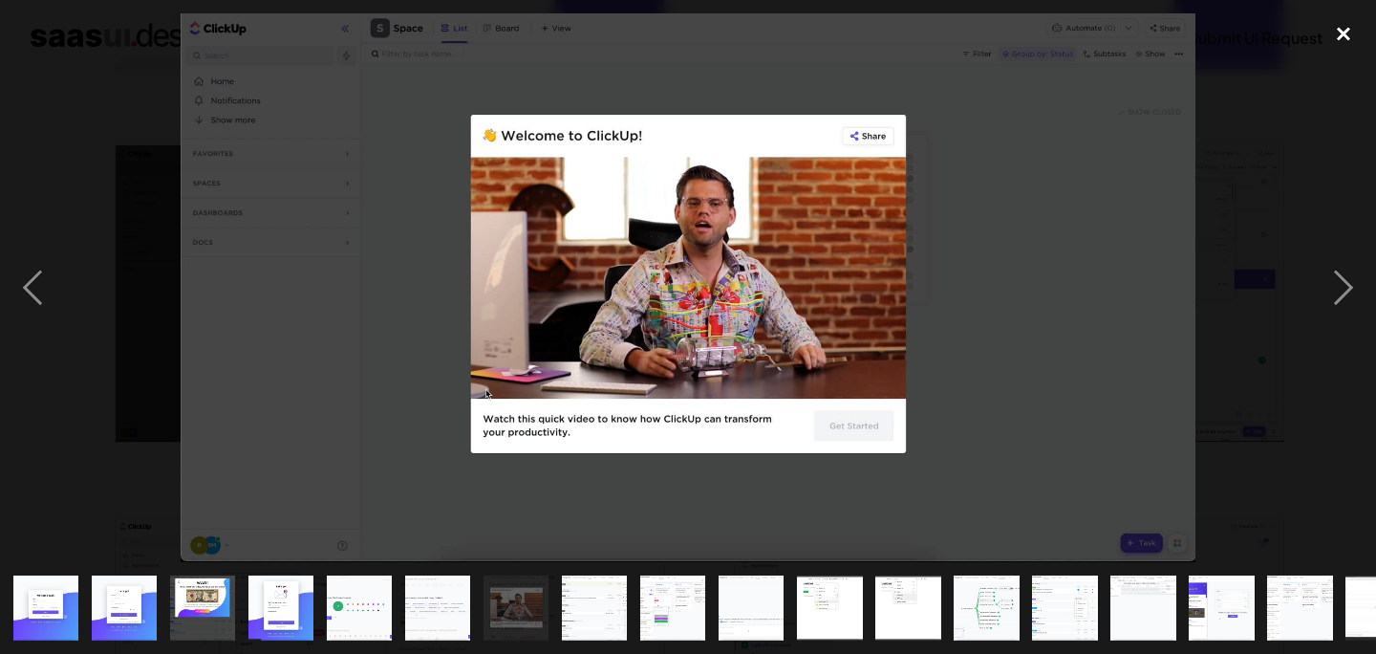
click at [1343, 42] on div "close lightbox" at bounding box center [1343, 34] width 65 height 42
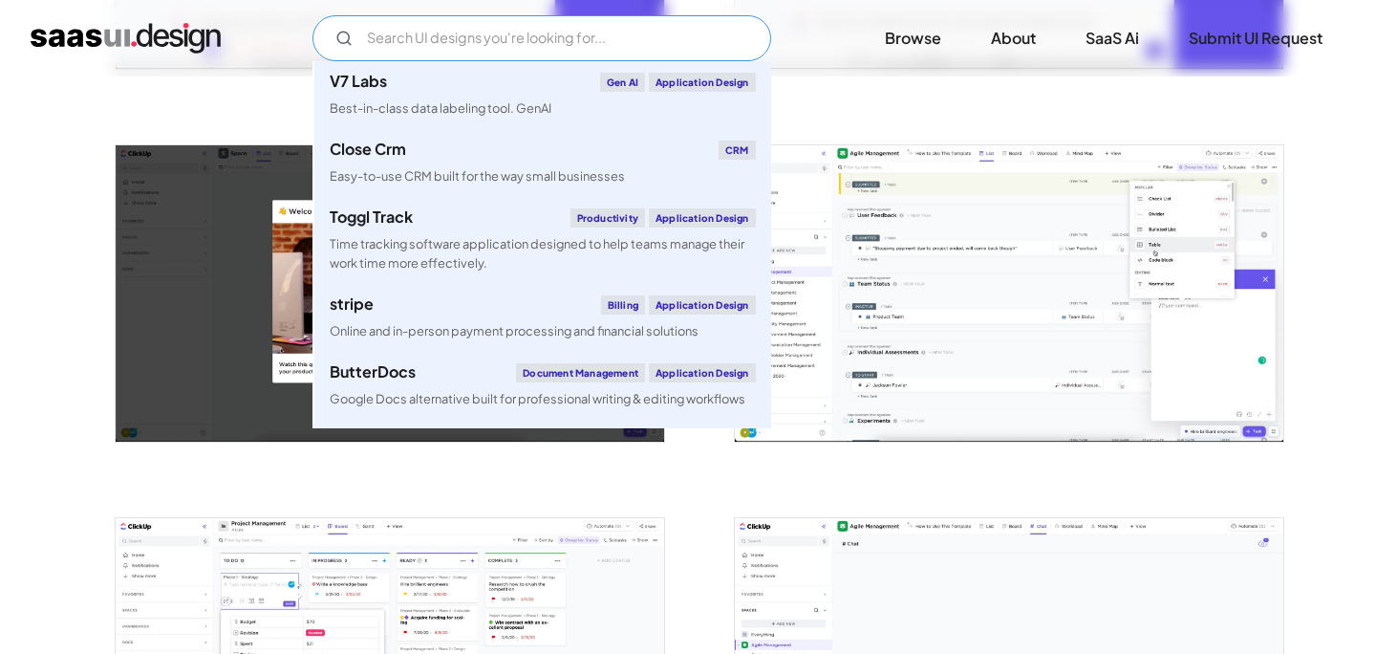
click at [630, 22] on input "Email Form" at bounding box center [542, 38] width 459 height 46
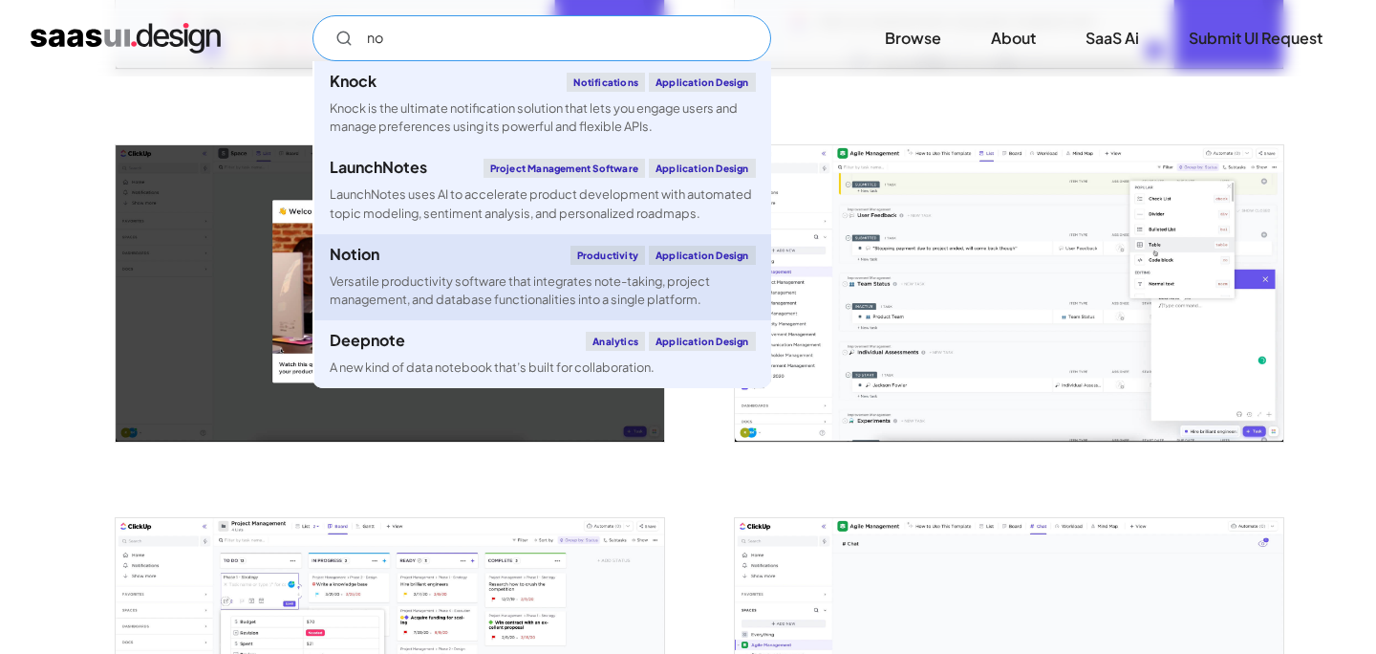
click at [417, 274] on div "Versatile productivity software that integrates note-taking, project management…" at bounding box center [543, 290] width 426 height 36
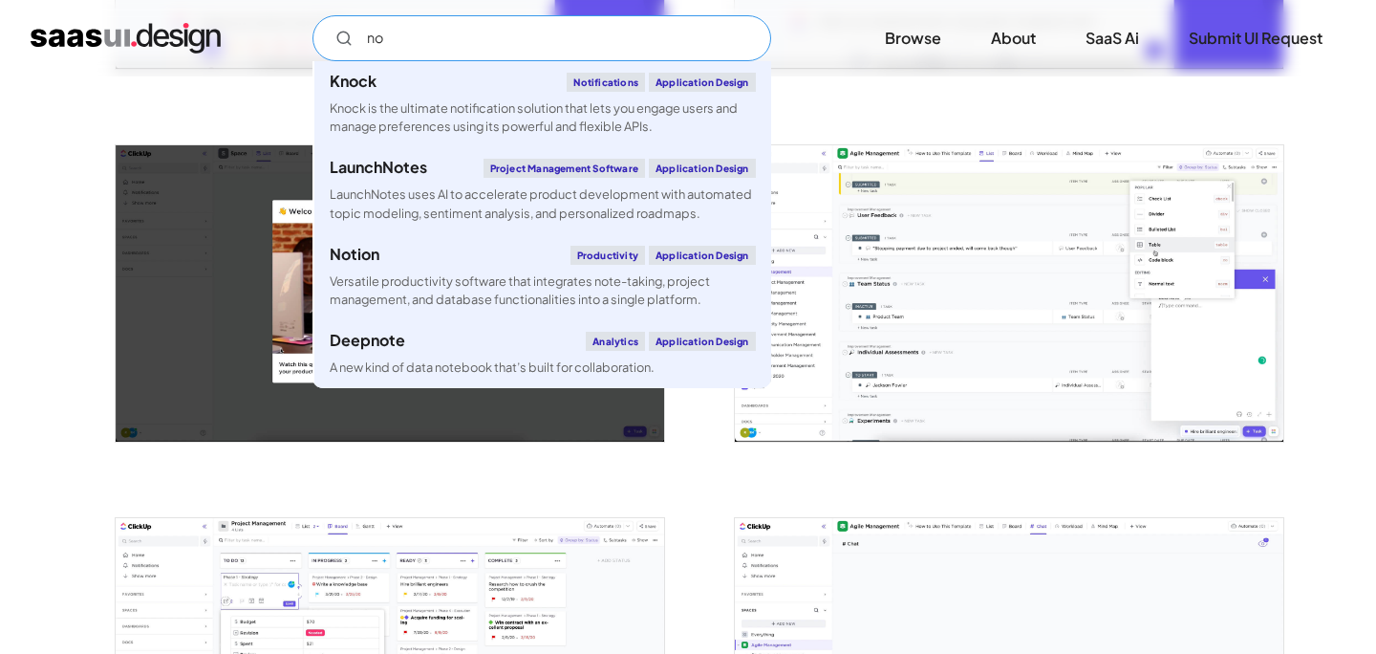
click at [549, 45] on input "no" at bounding box center [542, 38] width 459 height 46
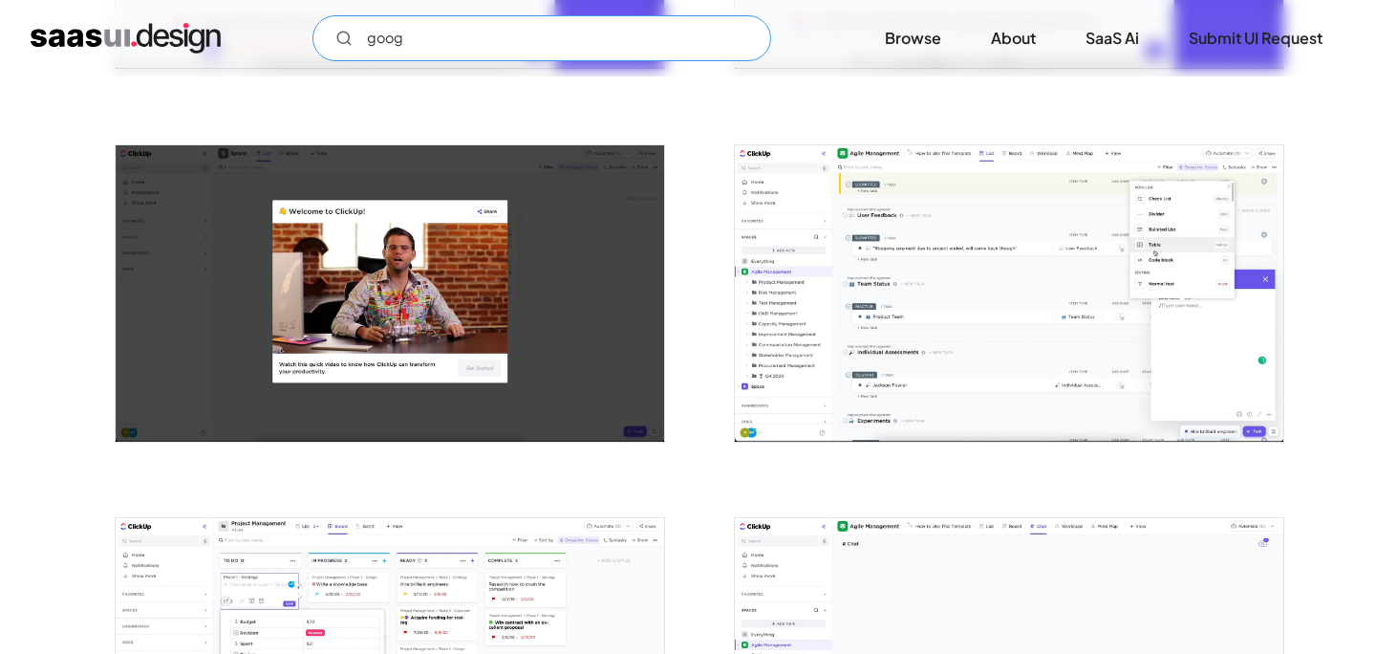
type input "goog"
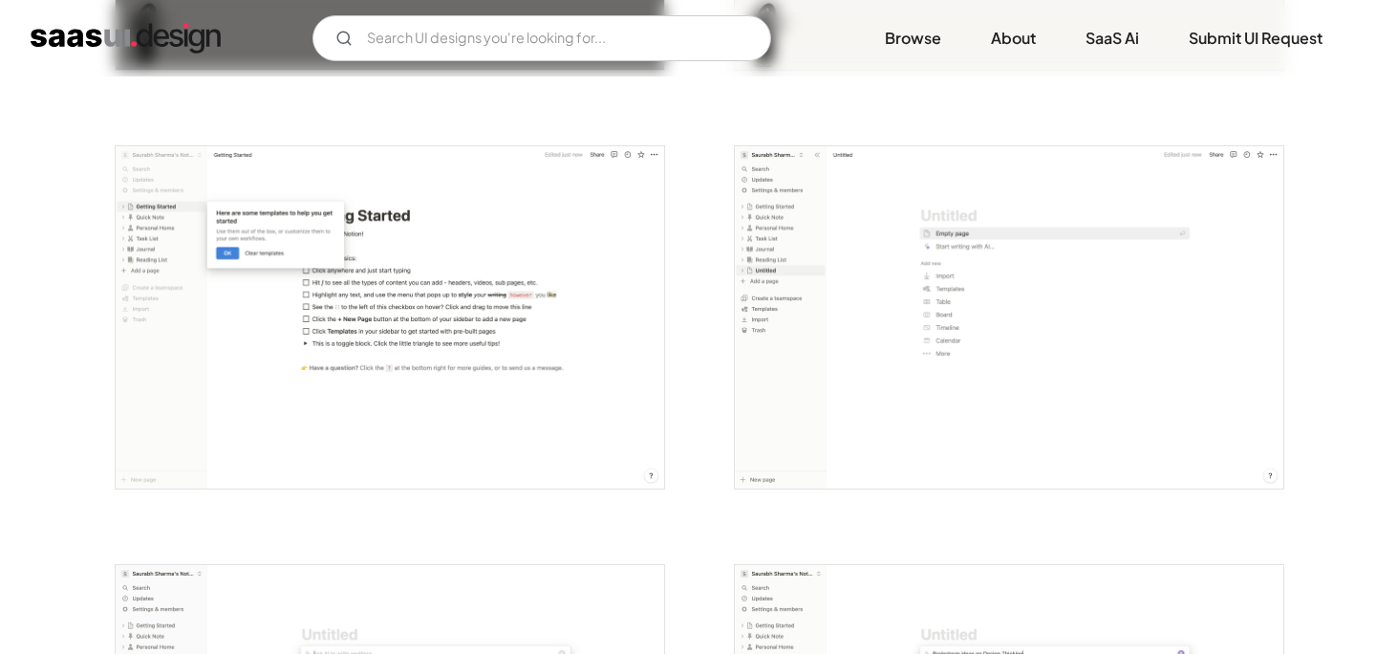
scroll to position [1563, 0]
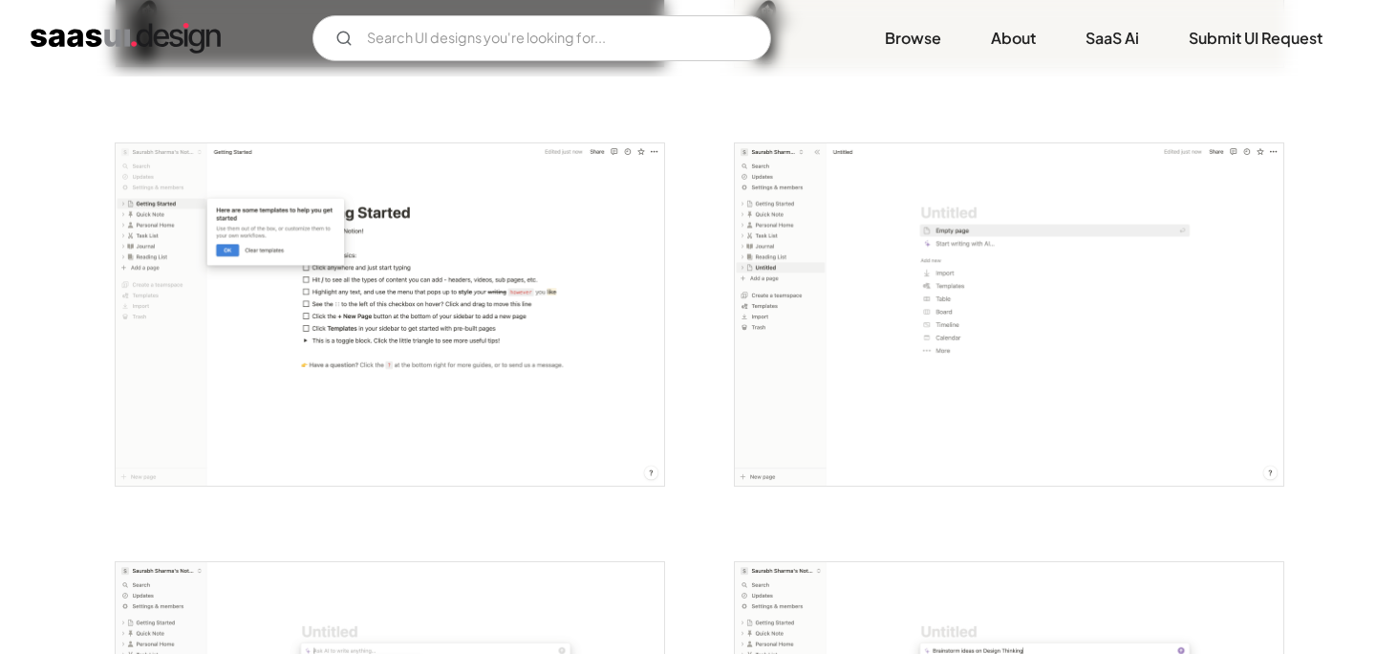
click at [526, 322] on img "open lightbox" at bounding box center [390, 314] width 549 height 343
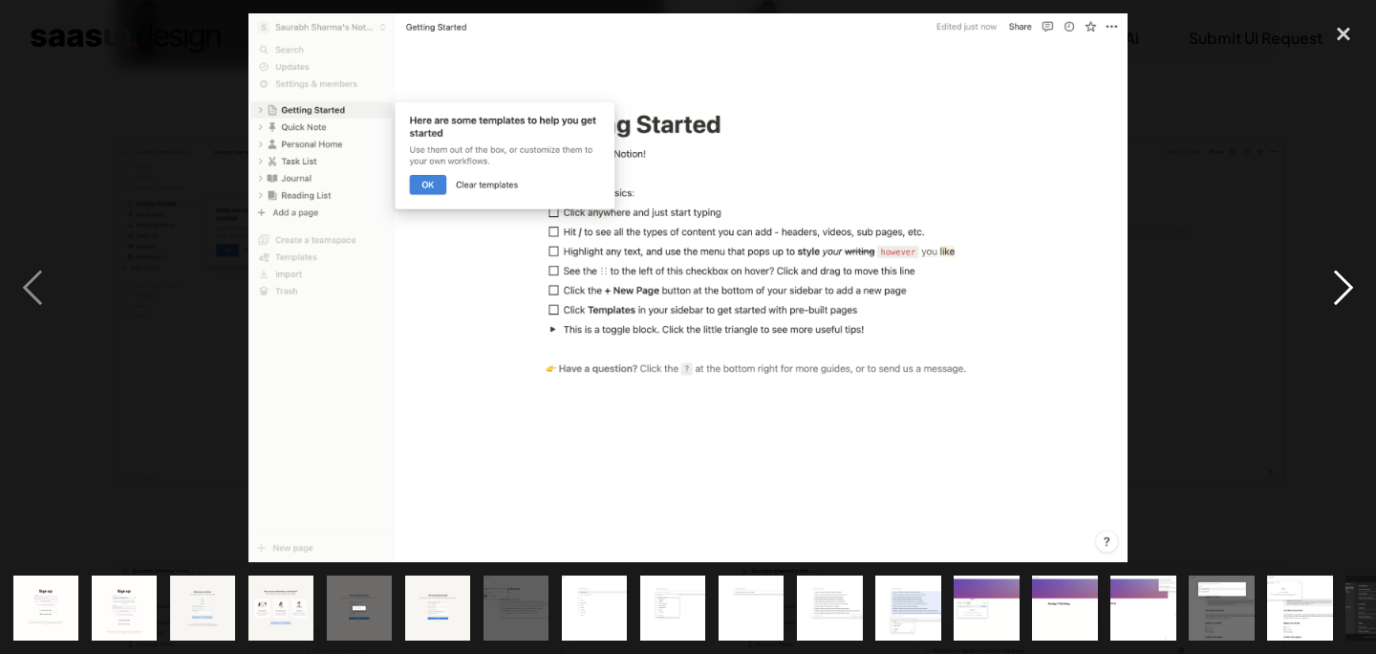
click at [1352, 296] on div "next image" at bounding box center [1343, 288] width 65 height 550
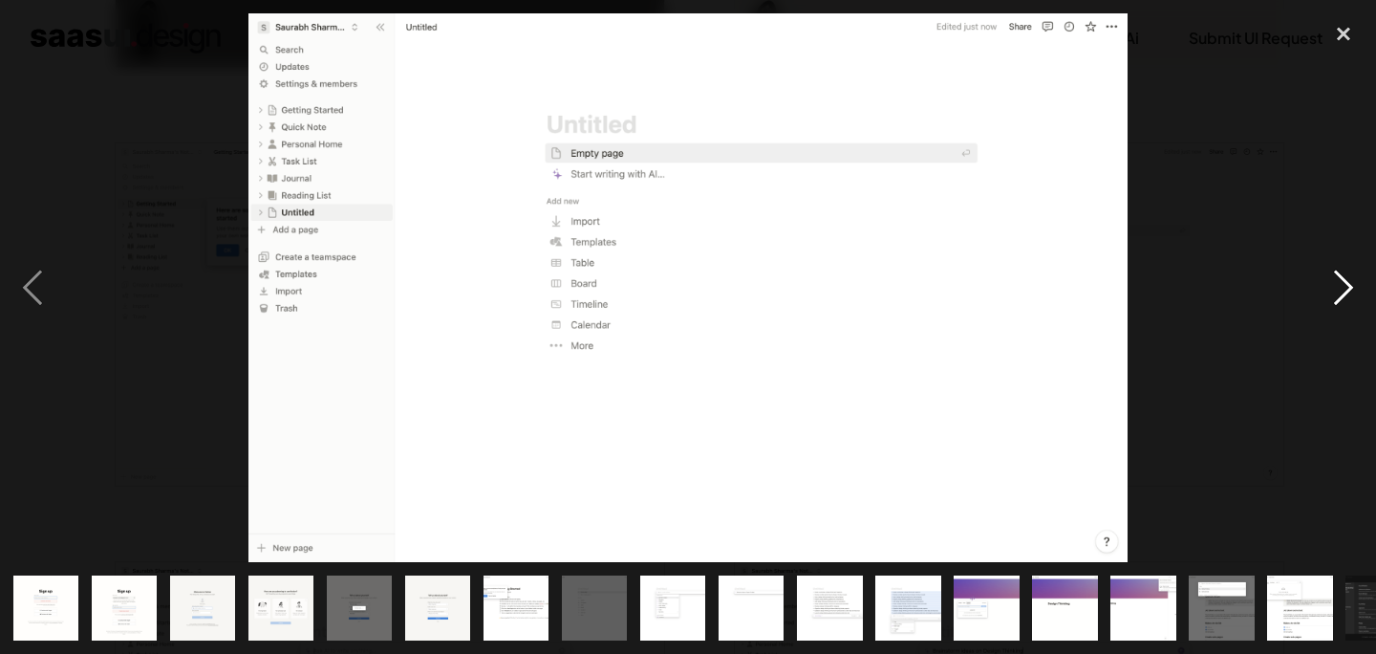
click at [1352, 296] on div "next image" at bounding box center [1343, 288] width 65 height 550
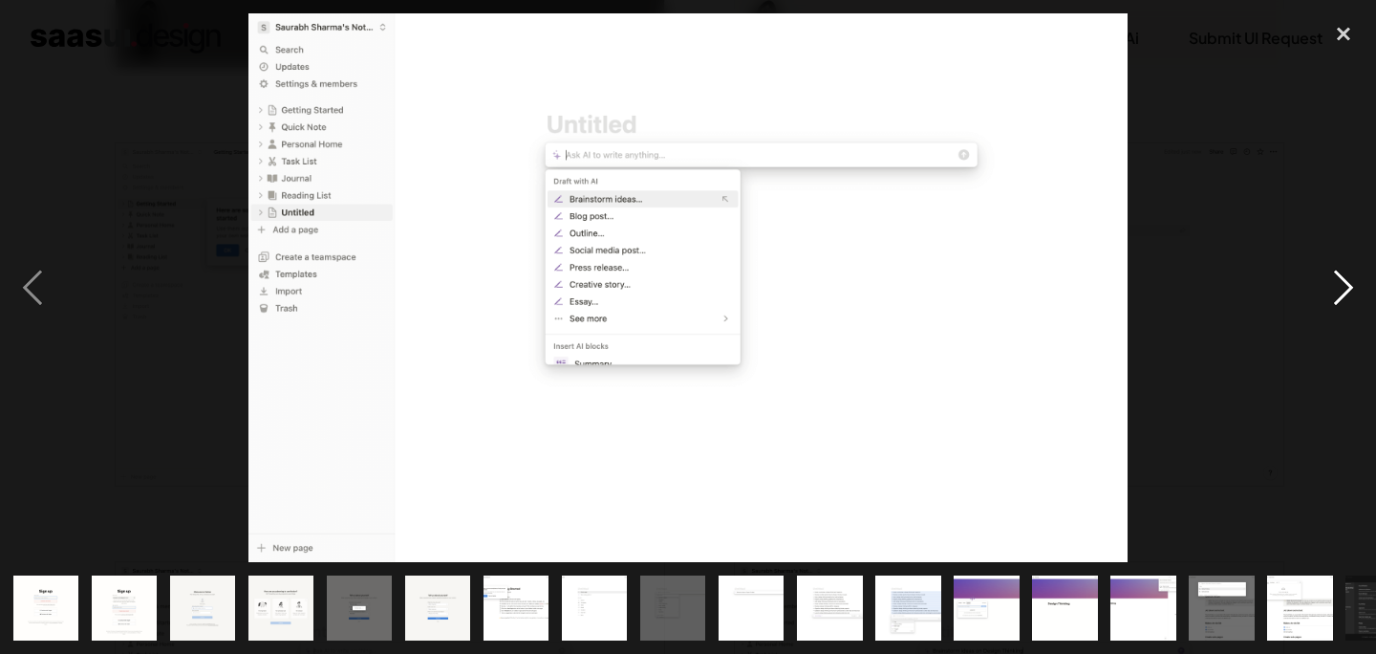
click at [1352, 296] on div "next image" at bounding box center [1343, 288] width 65 height 550
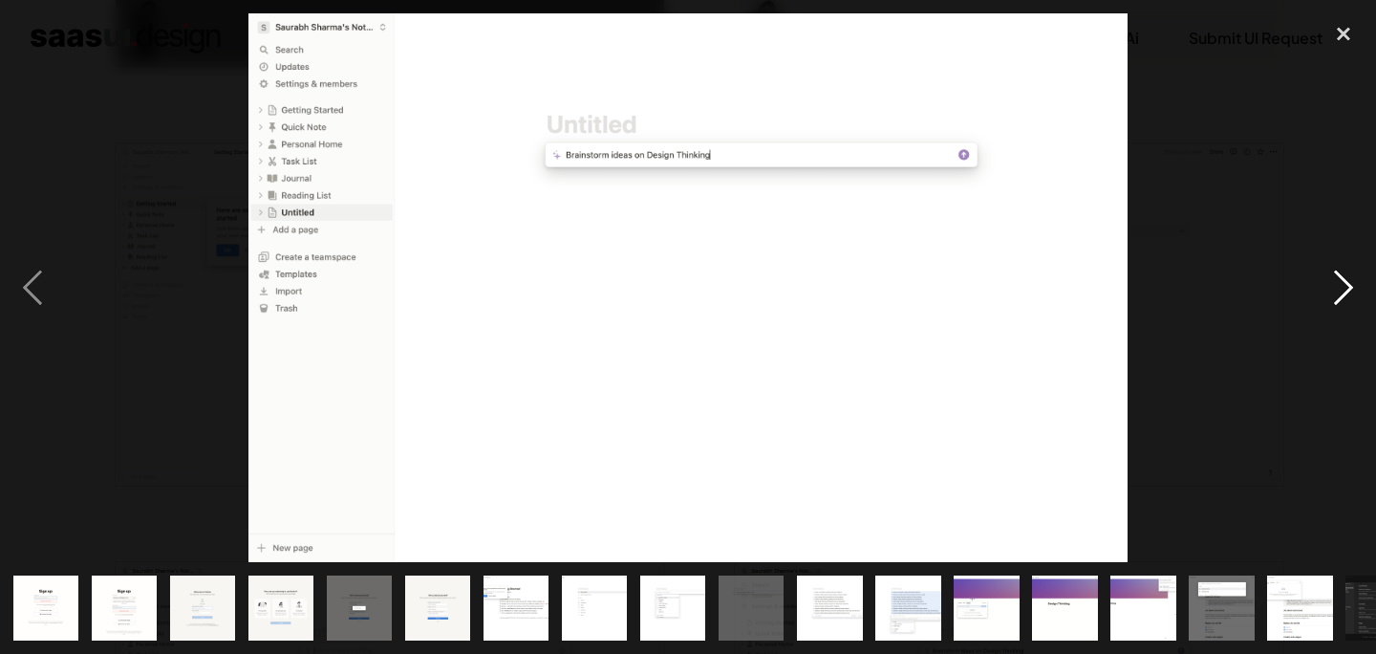
click at [1352, 296] on div "next image" at bounding box center [1343, 288] width 65 height 550
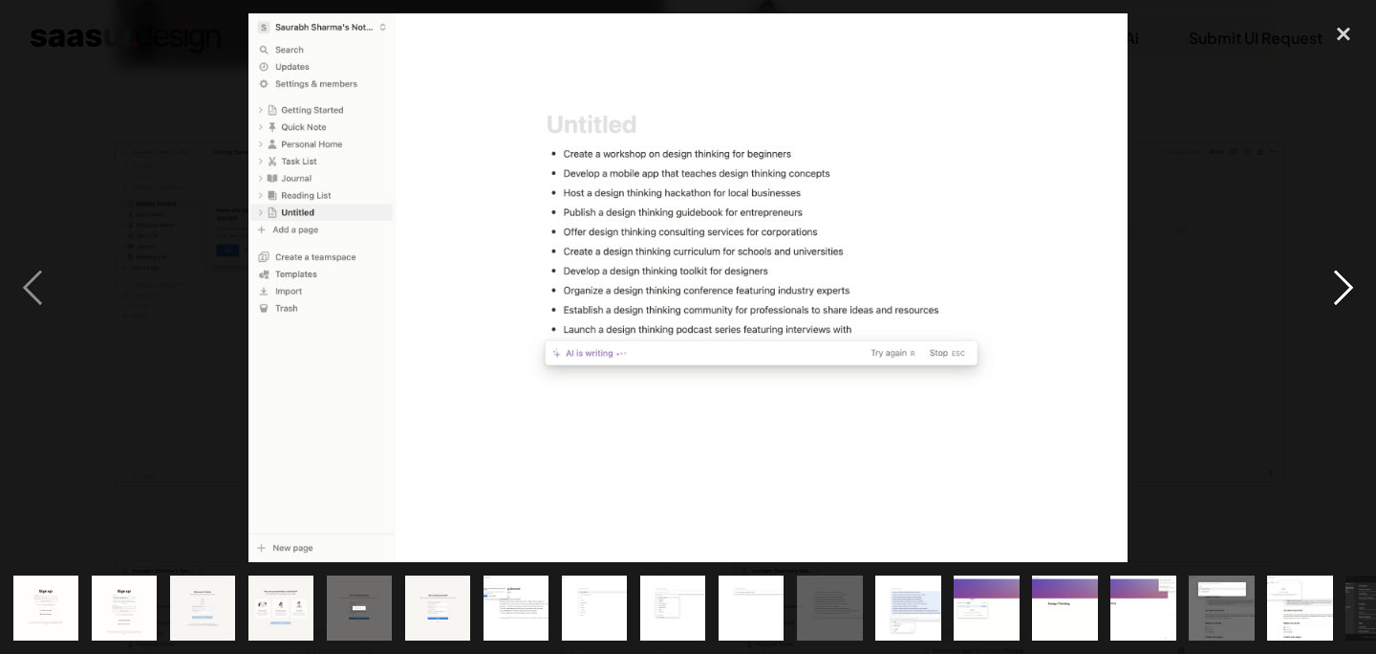
click at [1352, 296] on div "next image" at bounding box center [1343, 288] width 65 height 550
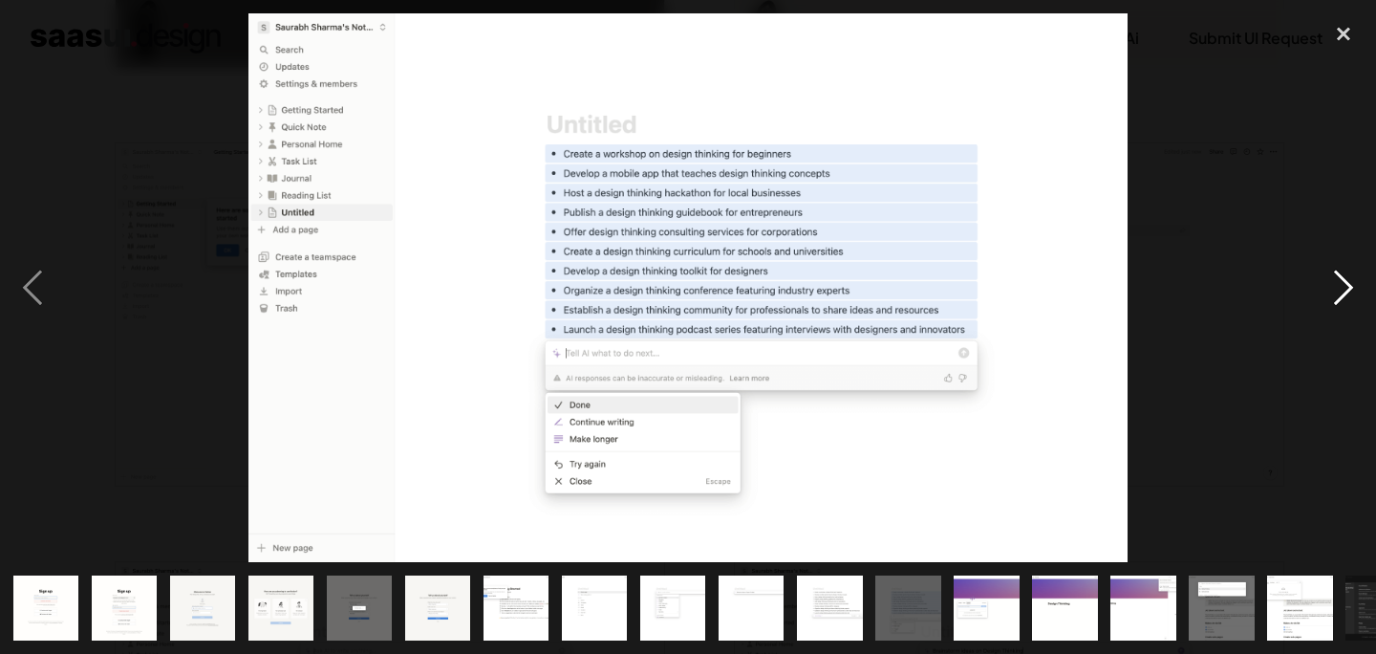
click at [1352, 296] on div "next image" at bounding box center [1343, 288] width 65 height 550
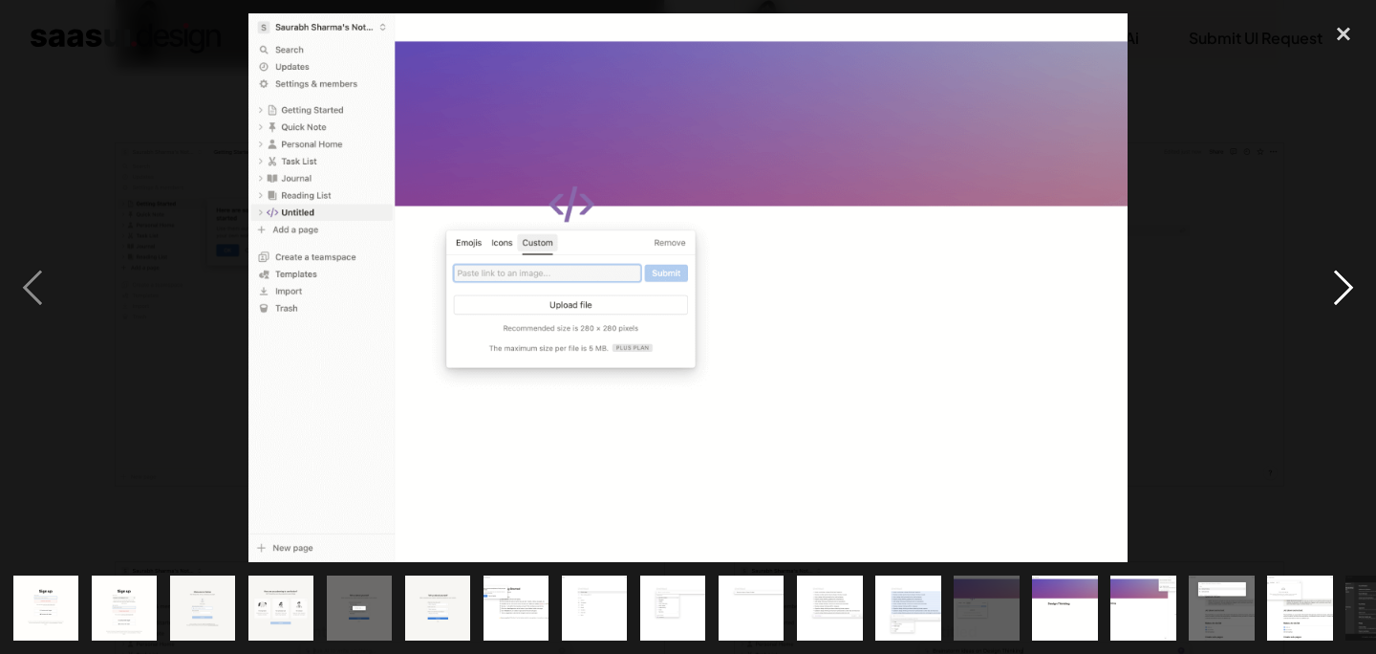
click at [1352, 296] on div "next image" at bounding box center [1343, 288] width 65 height 550
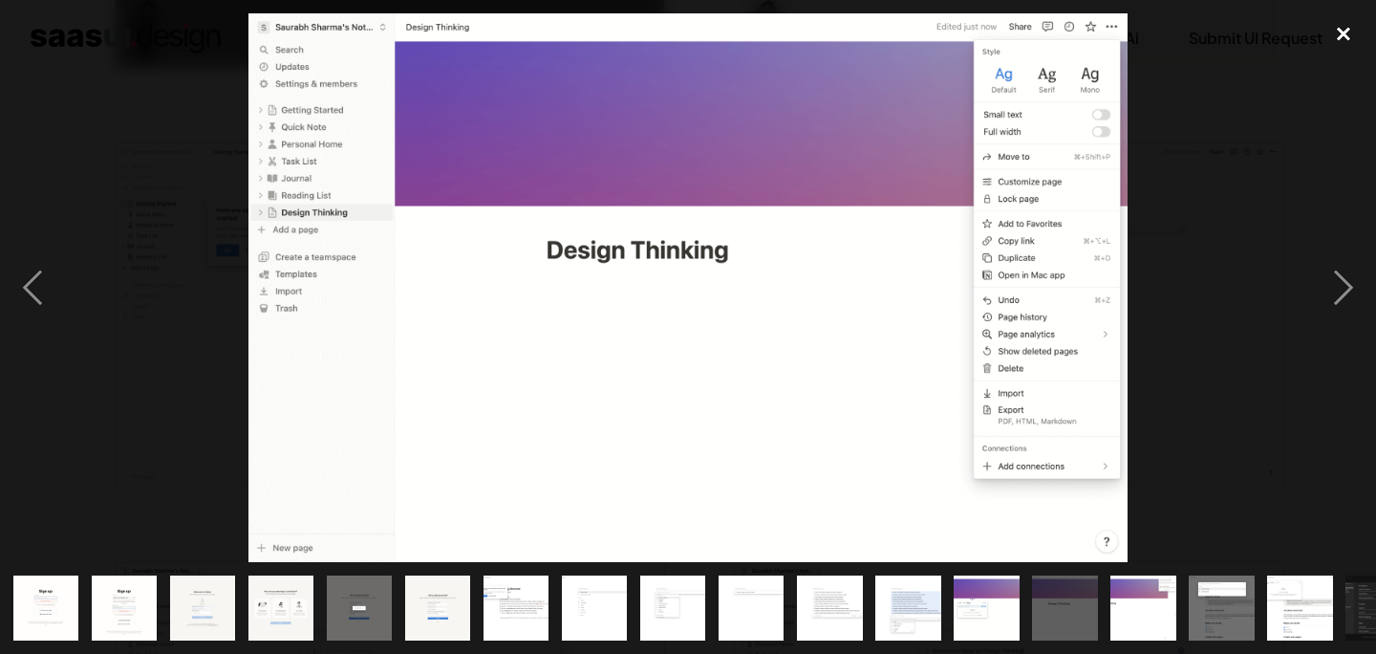
click at [1334, 35] on div "close lightbox" at bounding box center [1343, 34] width 65 height 42
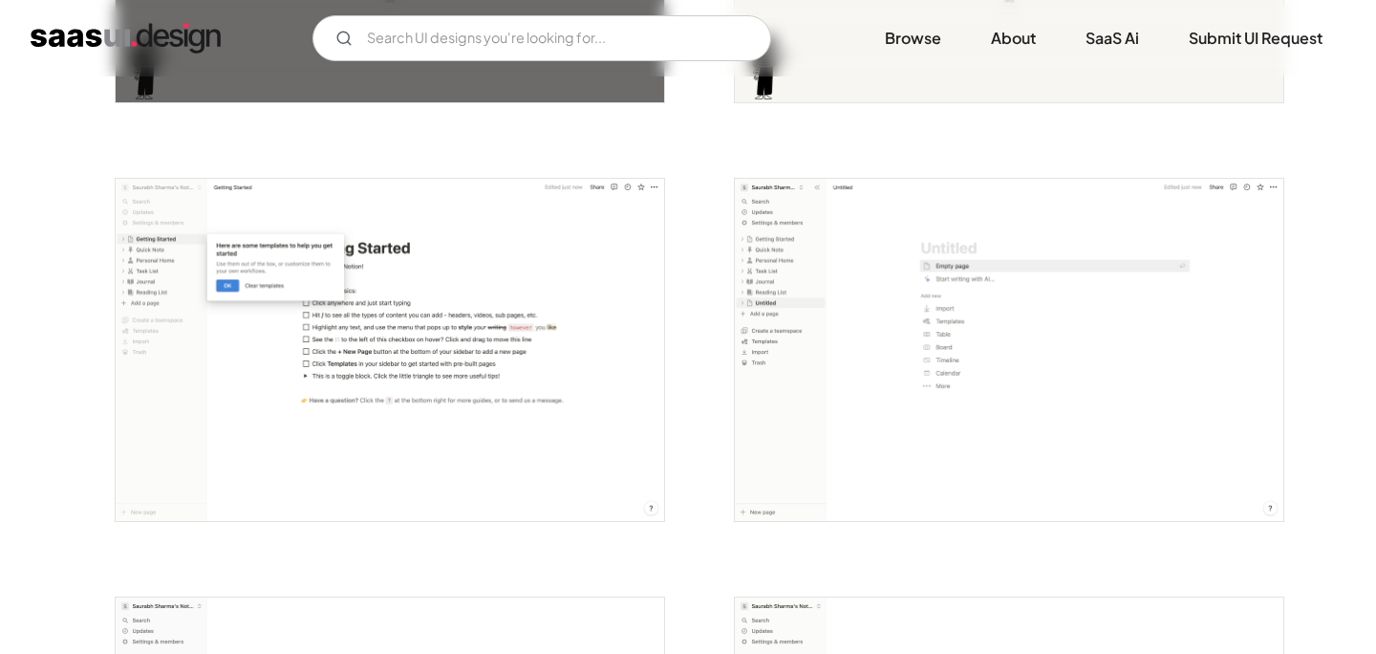
scroll to position [1528, 0]
click at [558, 369] on img "open lightbox" at bounding box center [390, 349] width 549 height 343
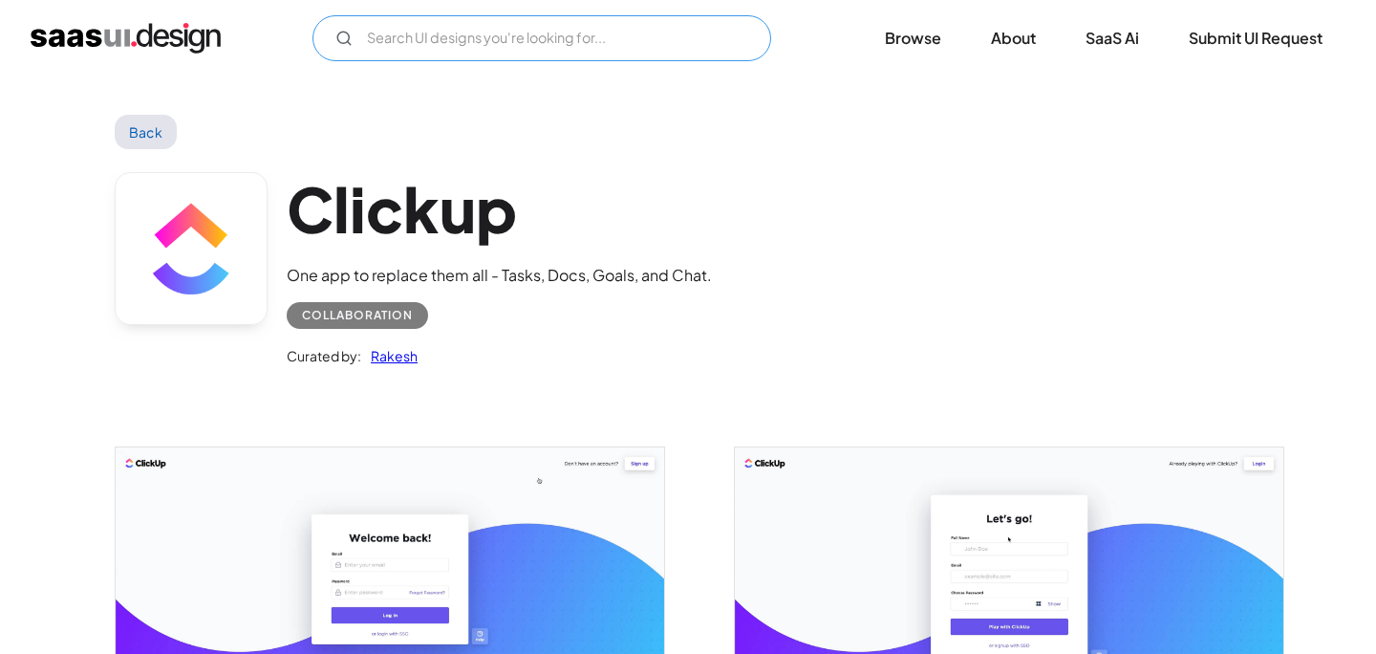
click at [592, 44] on input "Email Form" at bounding box center [542, 38] width 459 height 46
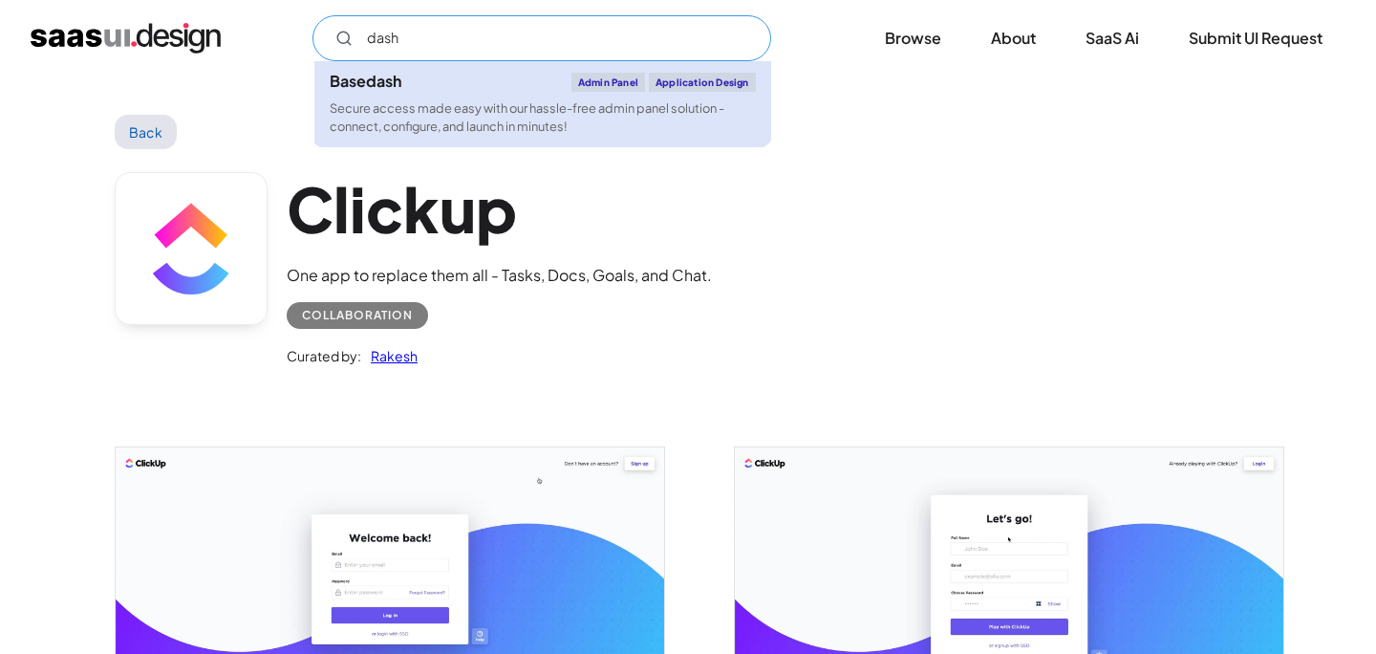
click at [502, 106] on div "Secure access made easy with our hassle-free admin panel solution - connect, co…" at bounding box center [543, 117] width 426 height 36
type input "dash"
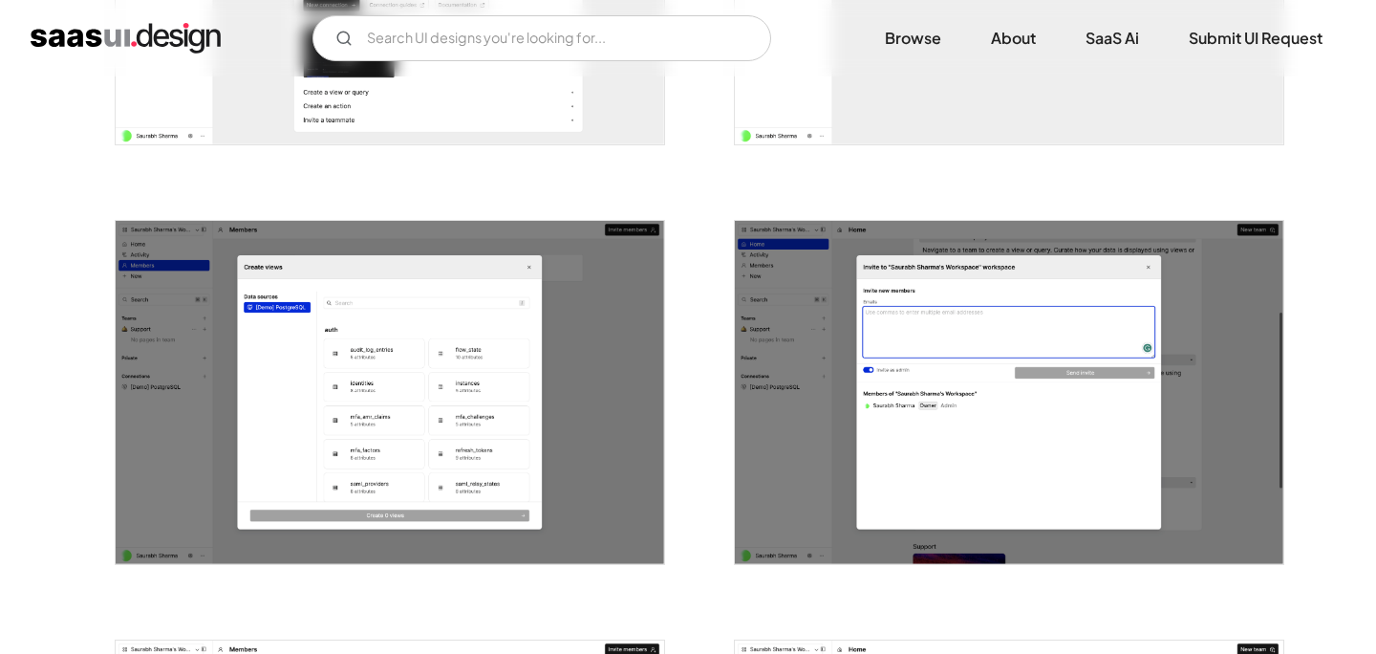
scroll to position [2276, 0]
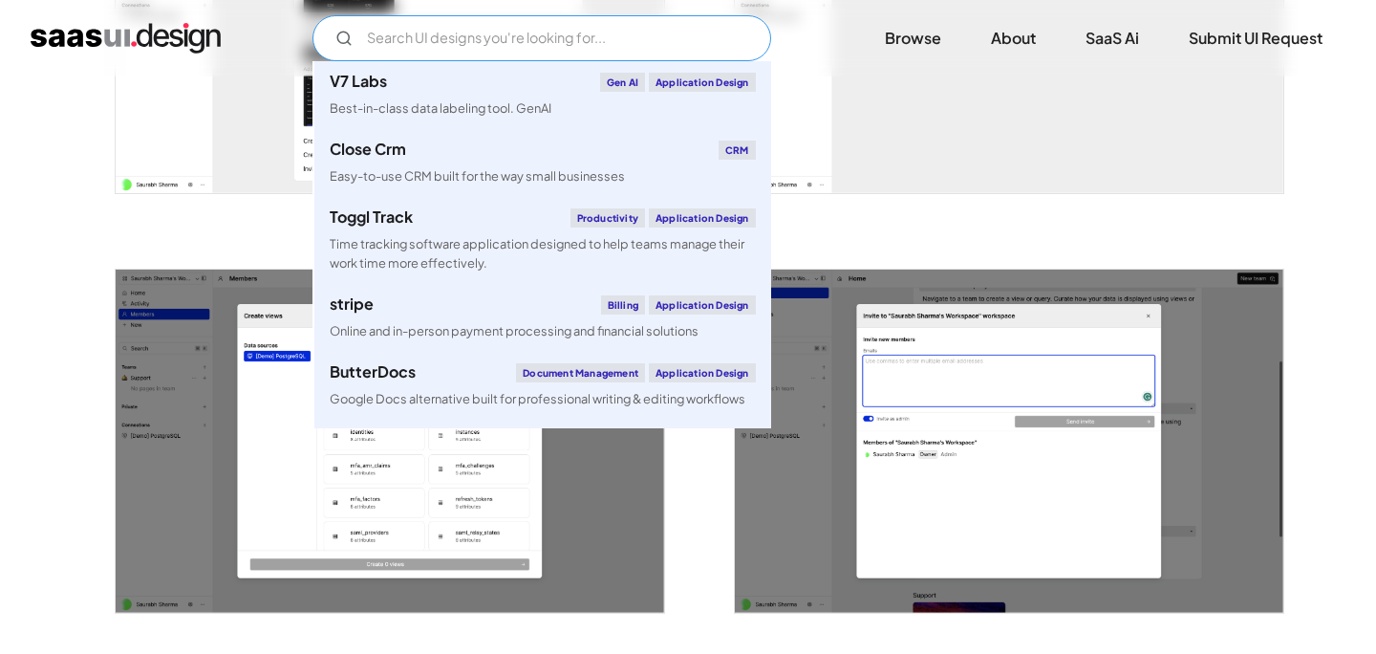
click at [588, 36] on input "Email Form" at bounding box center [542, 38] width 459 height 46
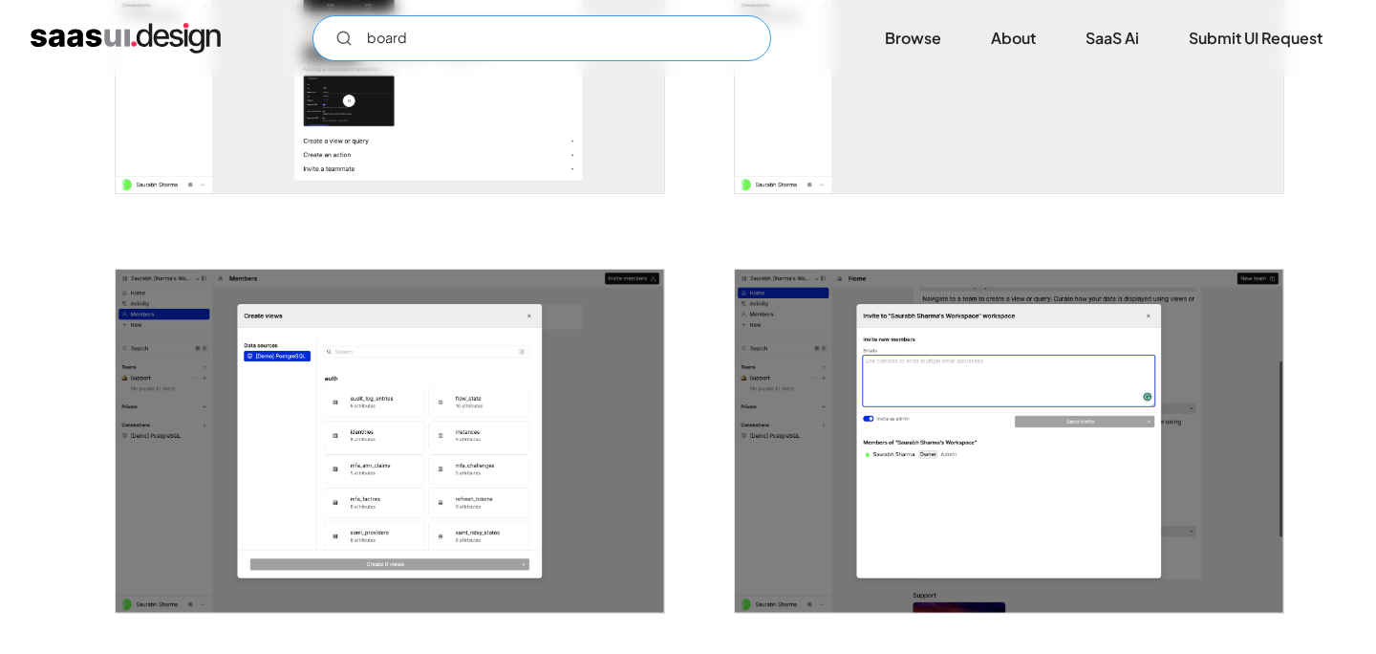
type input "board"
